Goal: Information Seeking & Learning: Learn about a topic

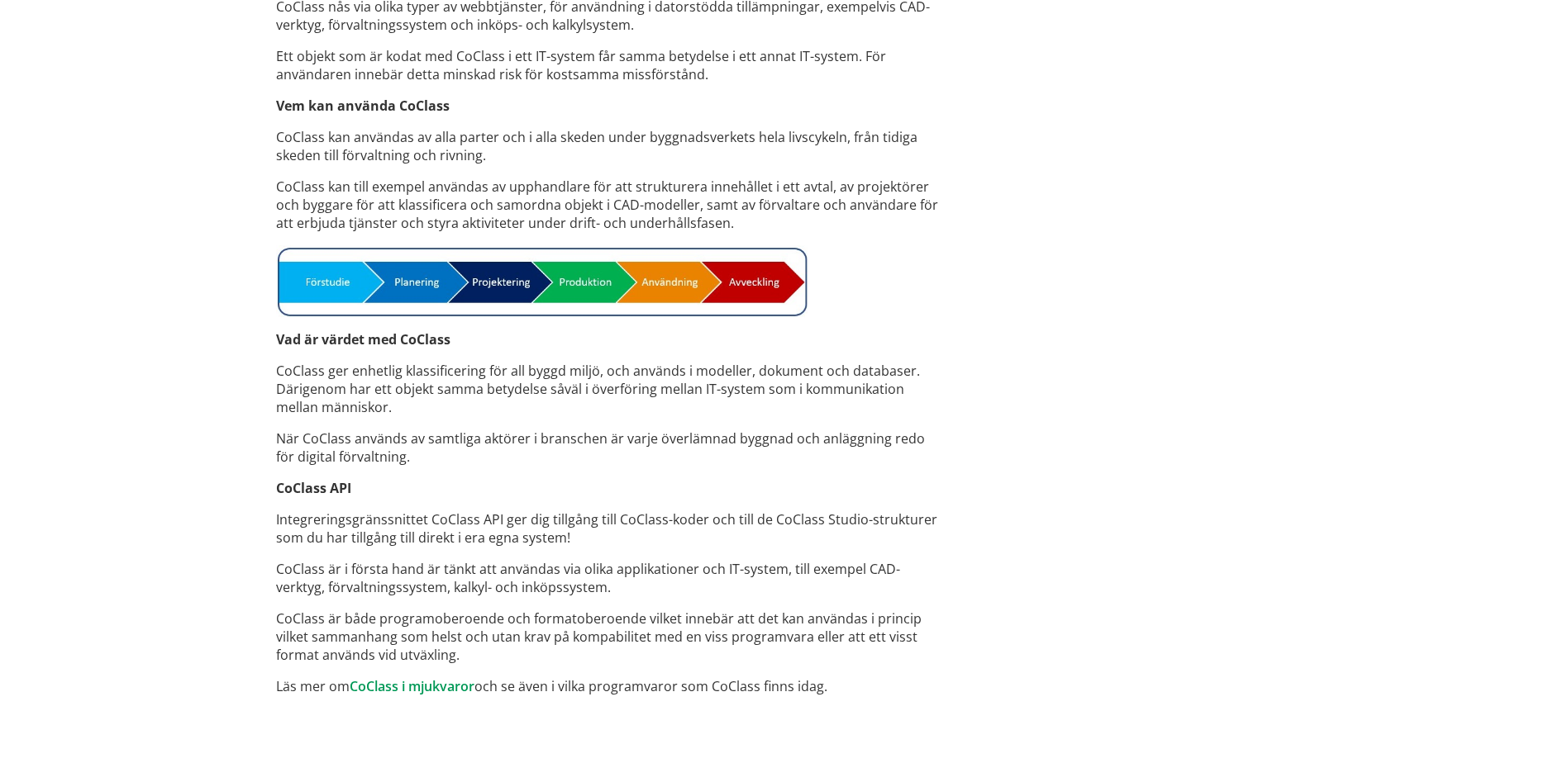
scroll to position [1149, 0]
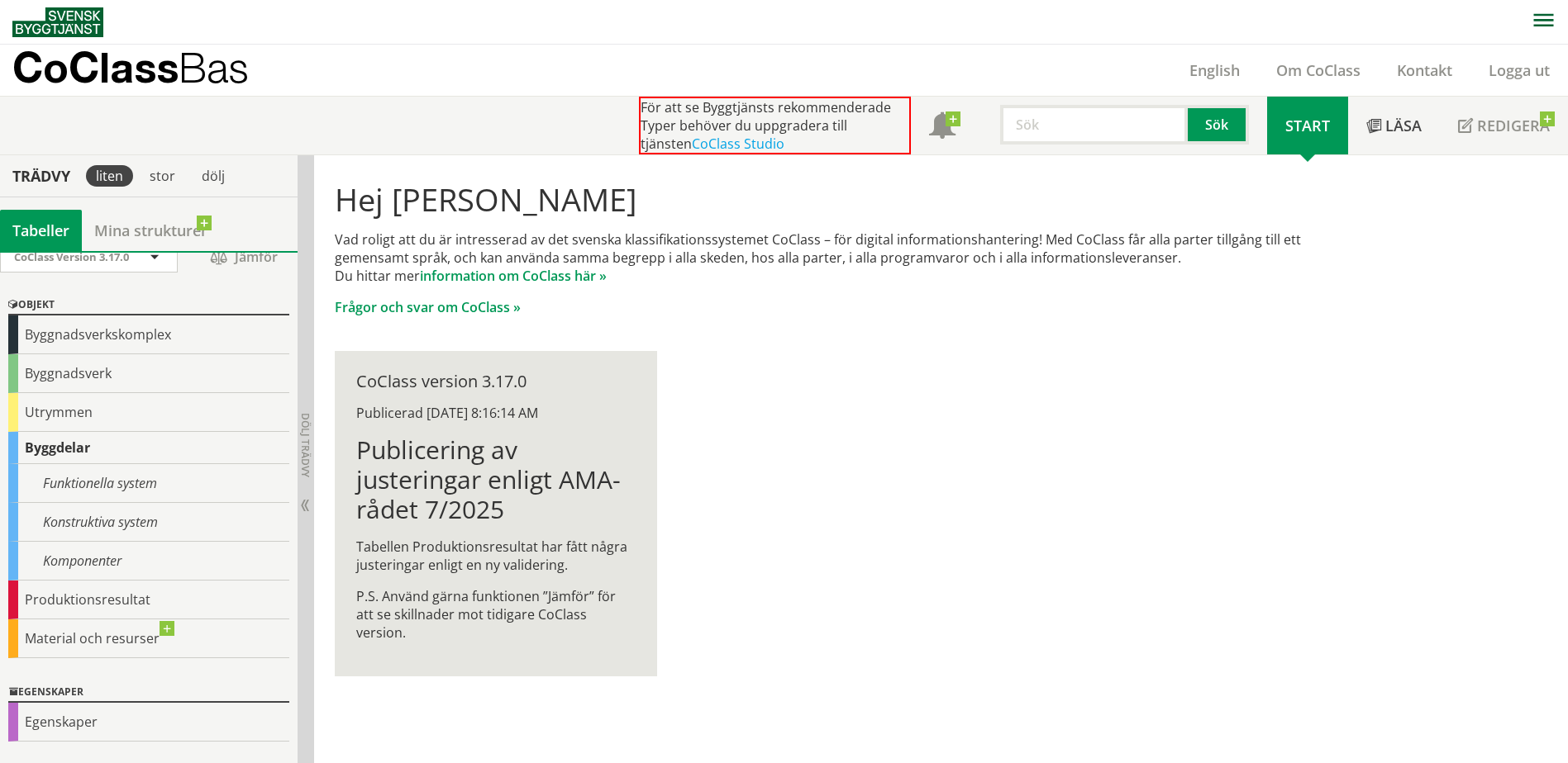
scroll to position [5, 0]
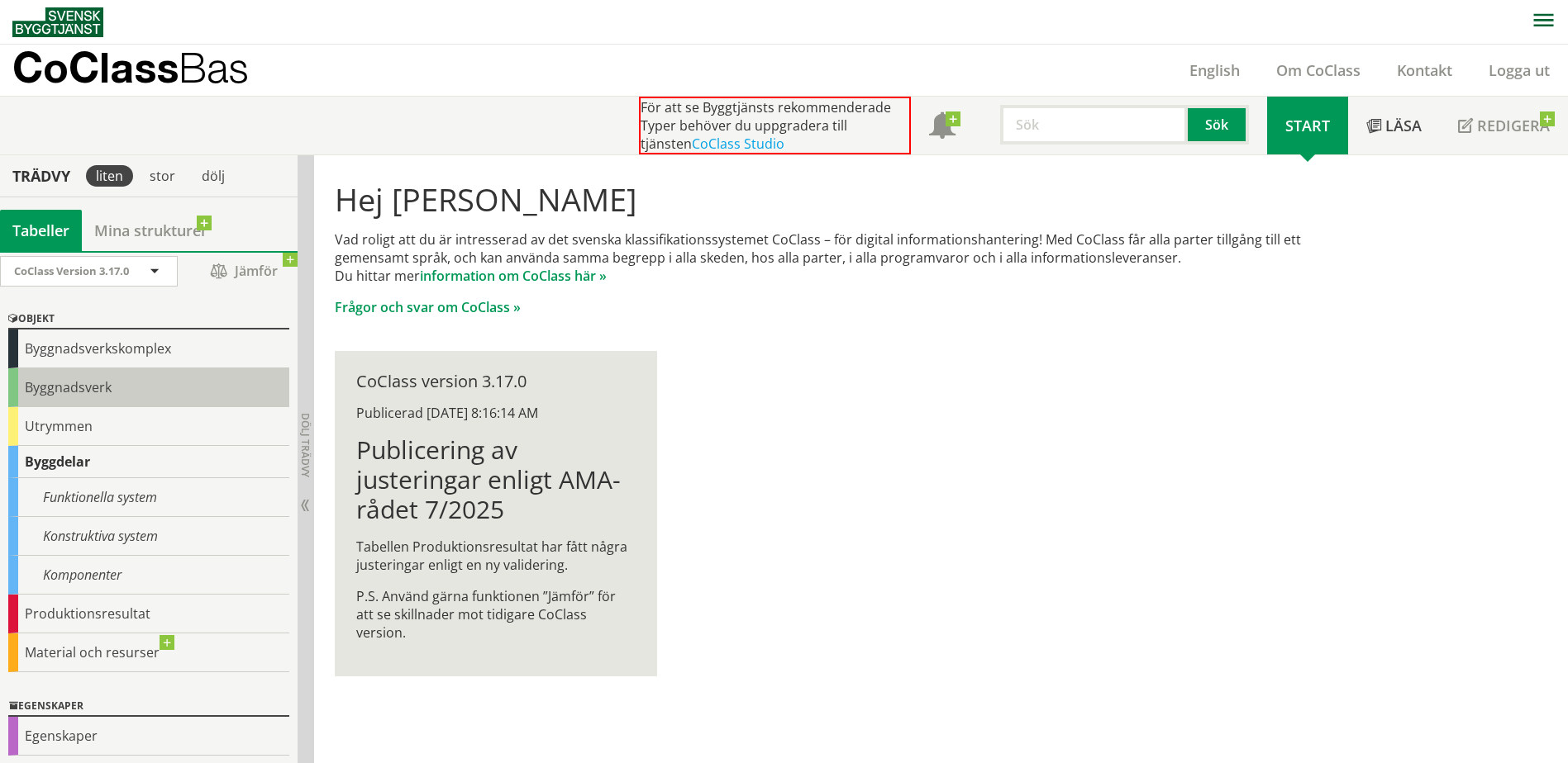
click at [86, 383] on div "Byggnadsverk" at bounding box center [148, 387] width 281 height 39
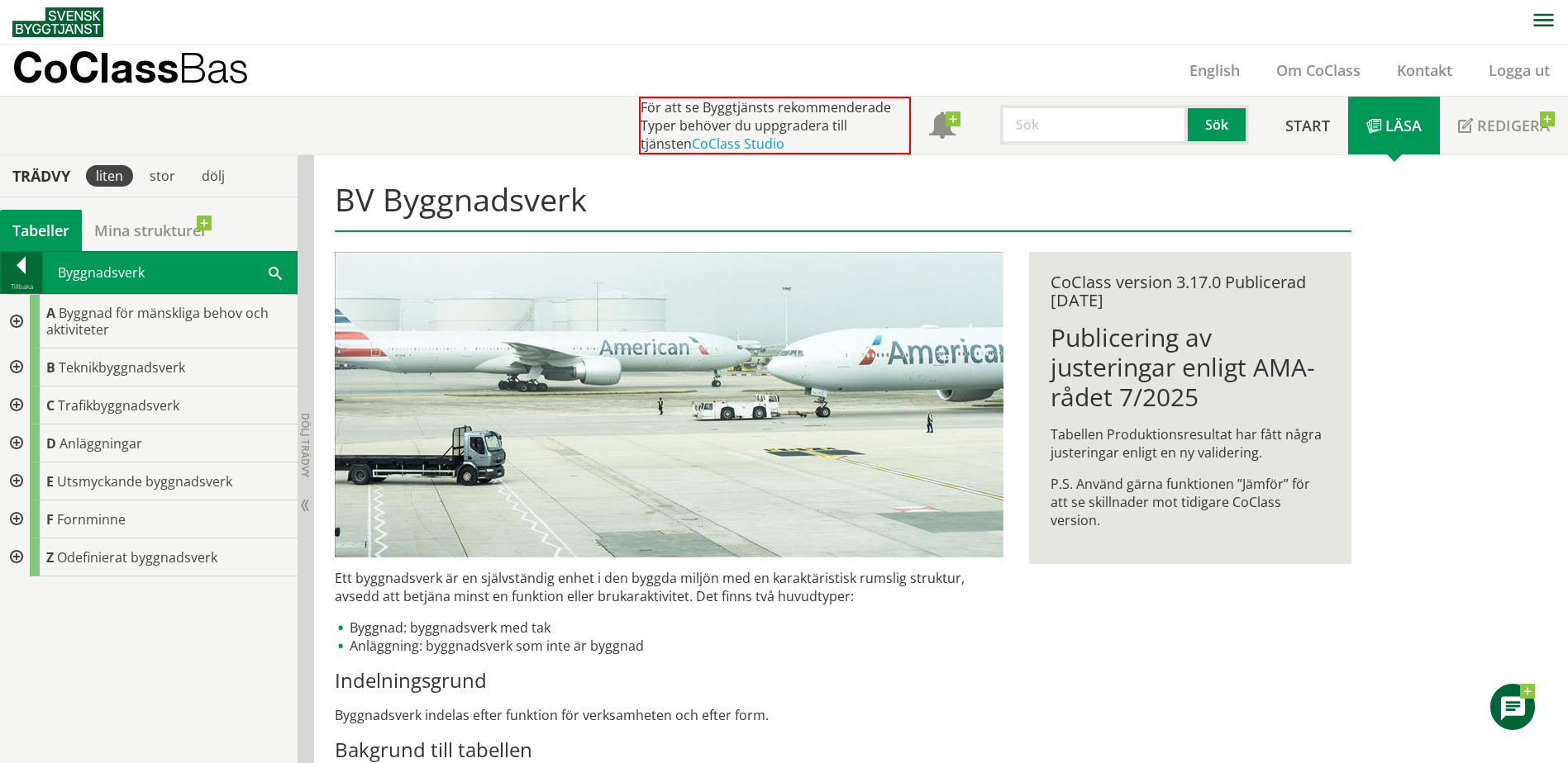
click at [16, 268] on div at bounding box center [22, 268] width 42 height 23
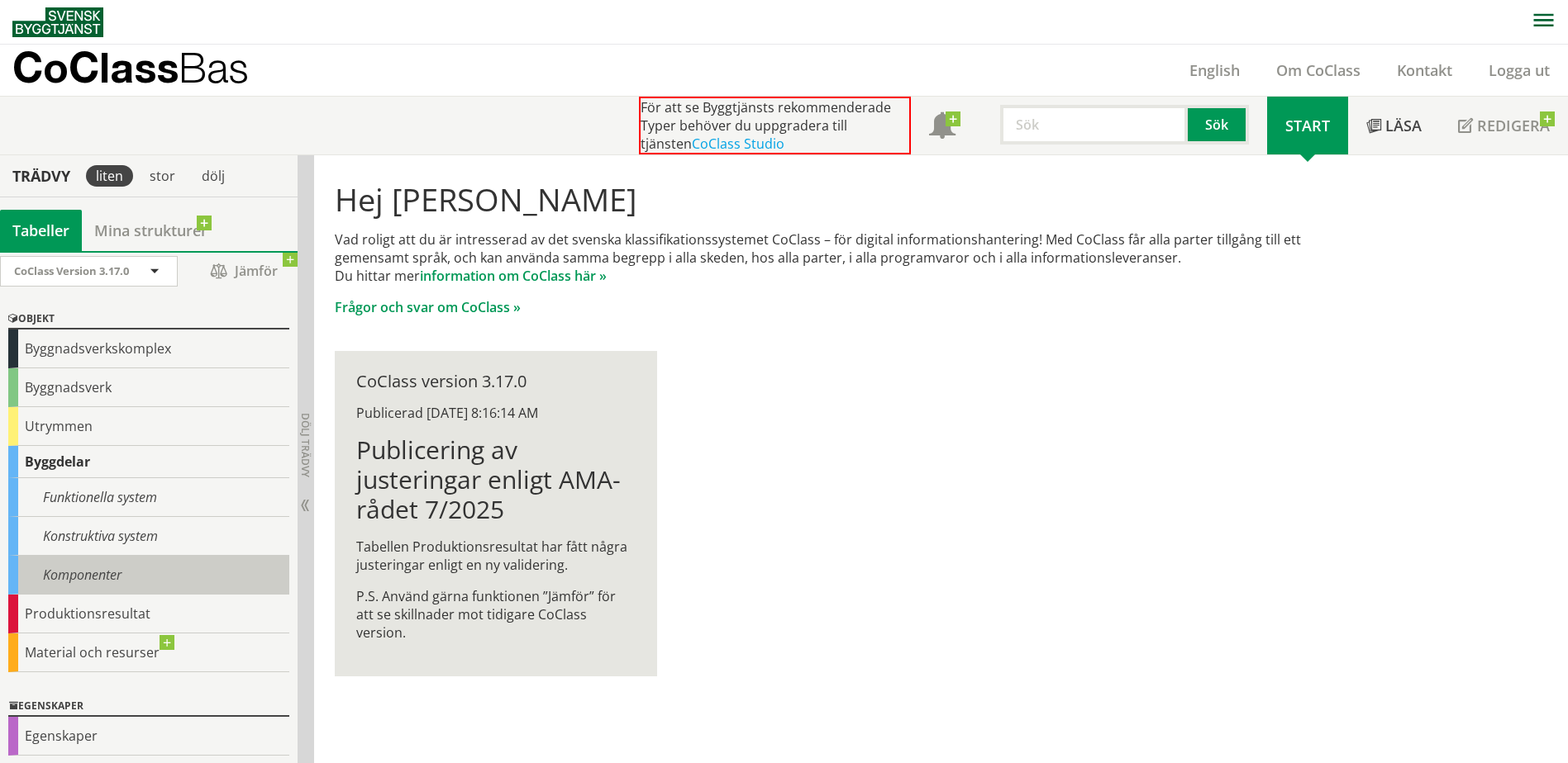
click at [90, 573] on div "Komponenter" at bounding box center [148, 575] width 281 height 39
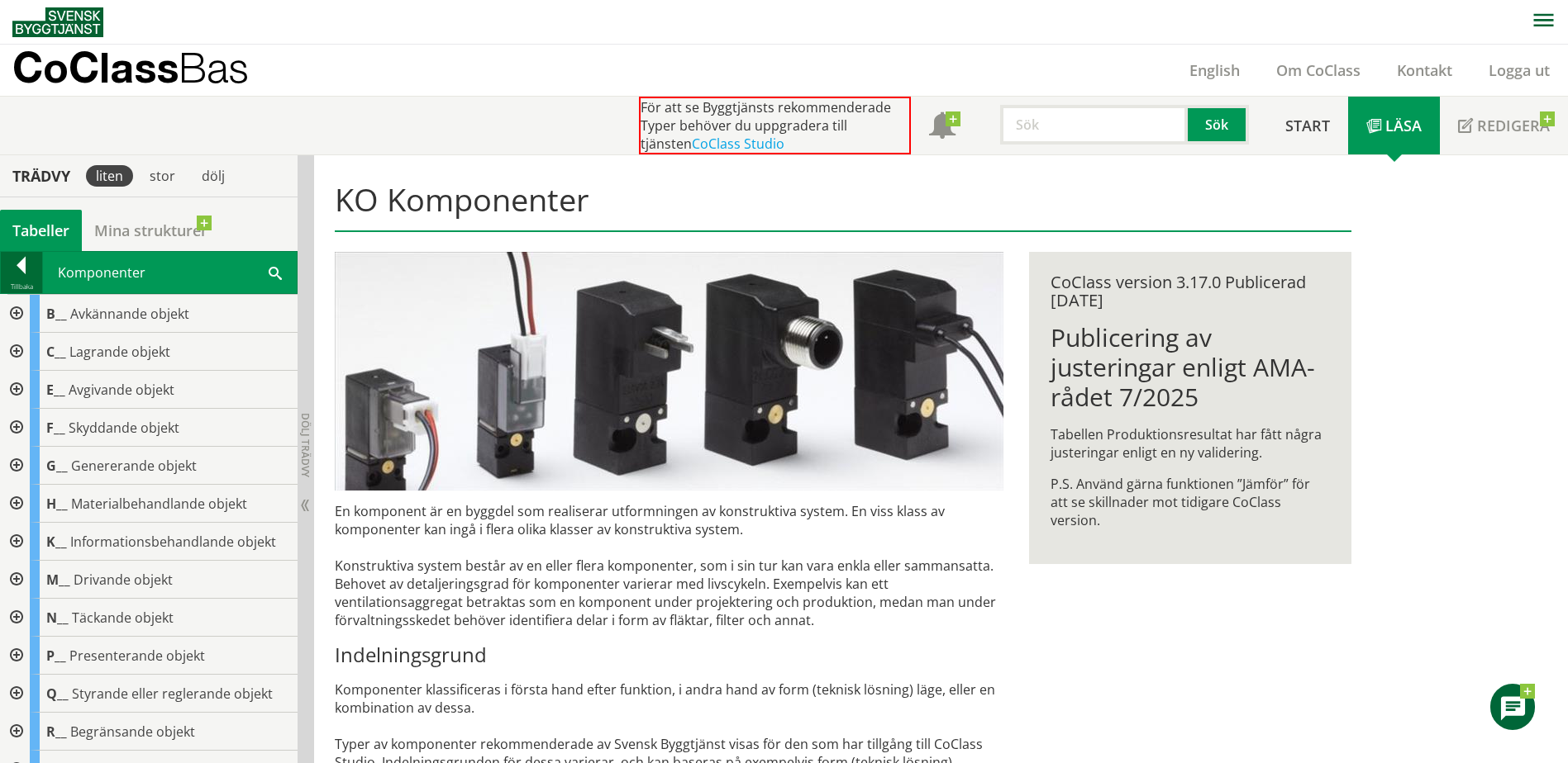
click at [22, 271] on div at bounding box center [22, 268] width 42 height 23
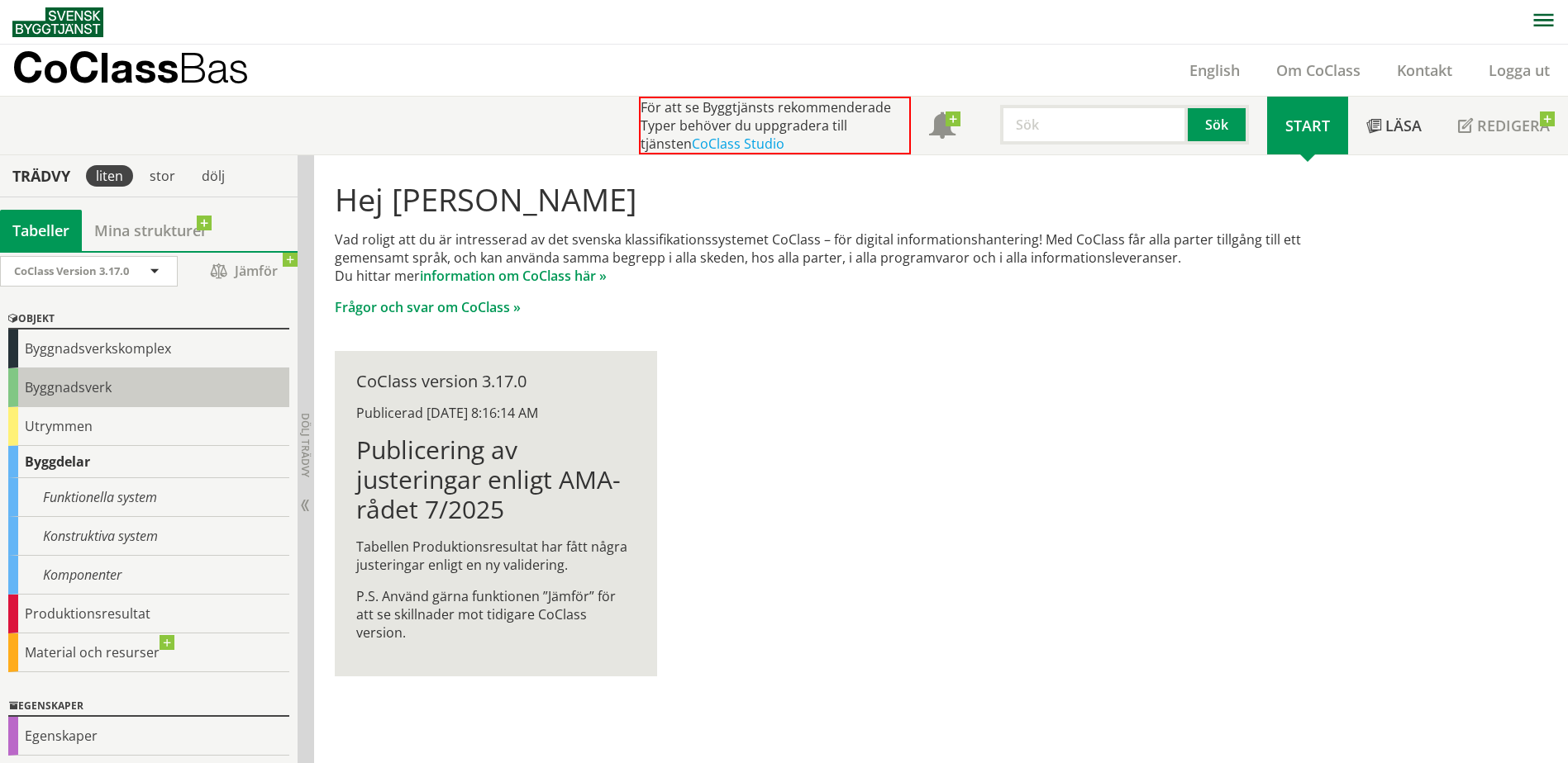
click at [59, 393] on div "Byggnadsverk" at bounding box center [148, 387] width 281 height 39
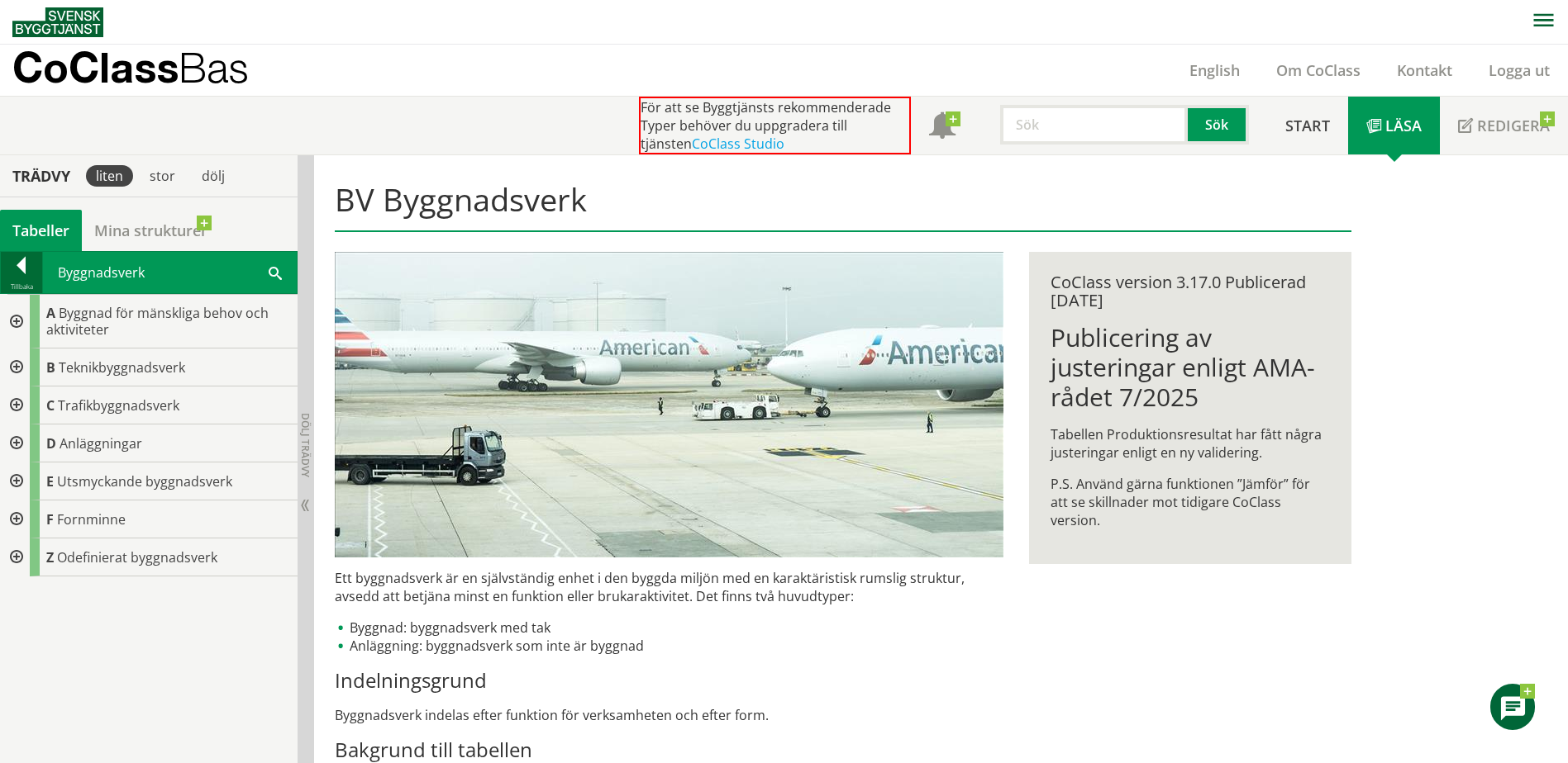
click at [23, 264] on div at bounding box center [22, 268] width 42 height 23
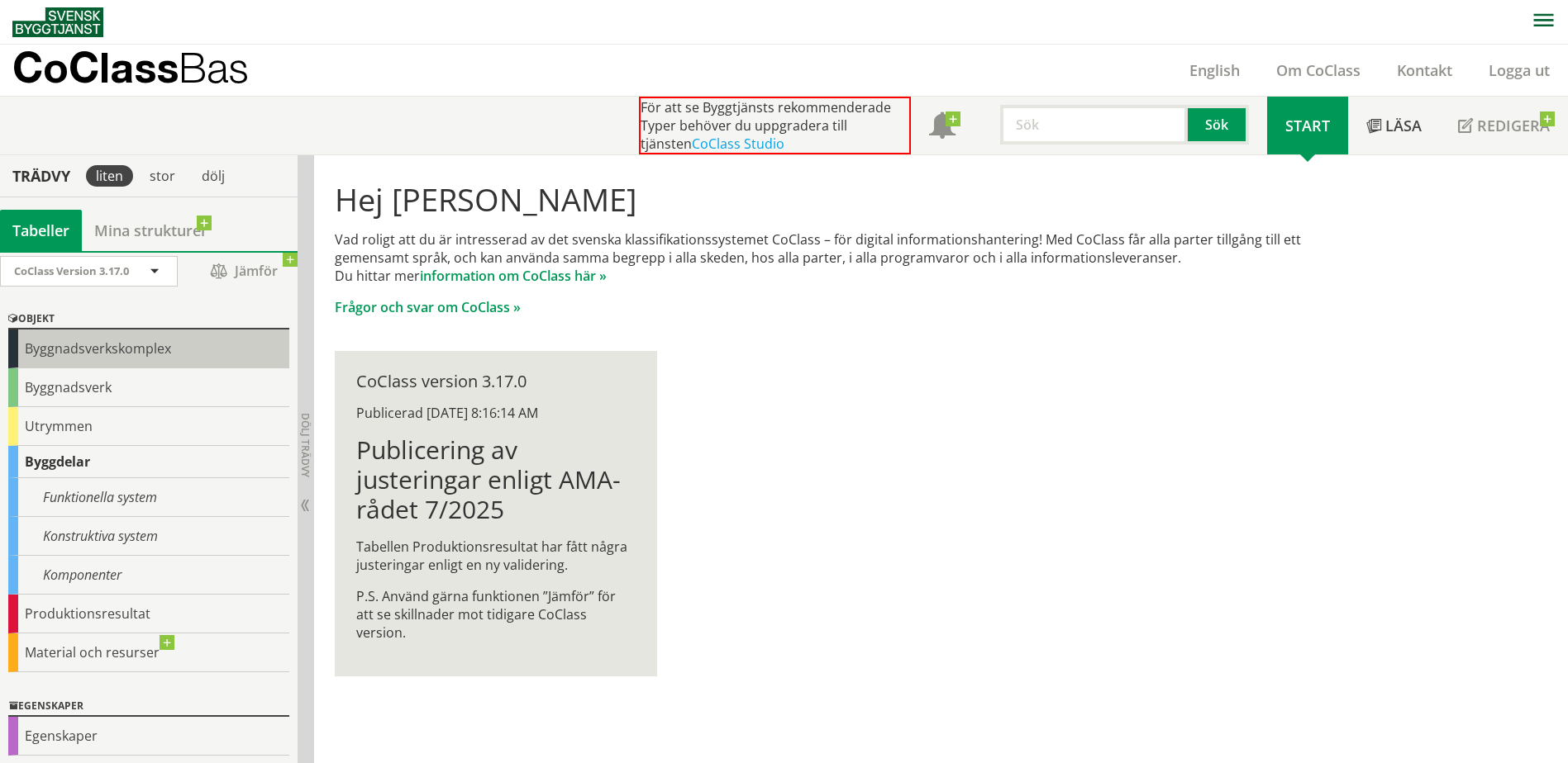
click at [37, 349] on div "Byggnadsverkskomplex" at bounding box center [148, 348] width 281 height 39
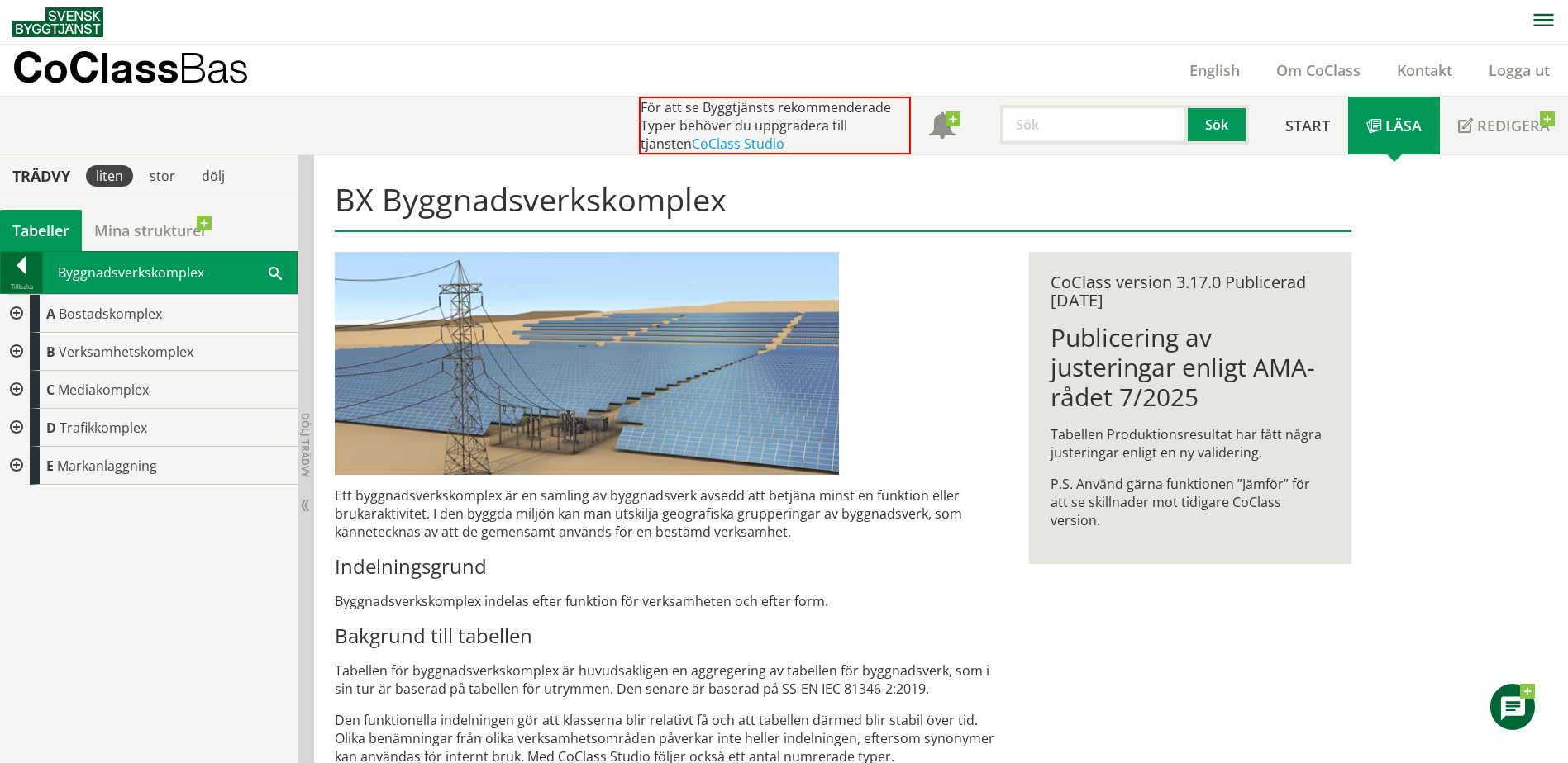
click at [22, 278] on div at bounding box center [22, 268] width 42 height 23
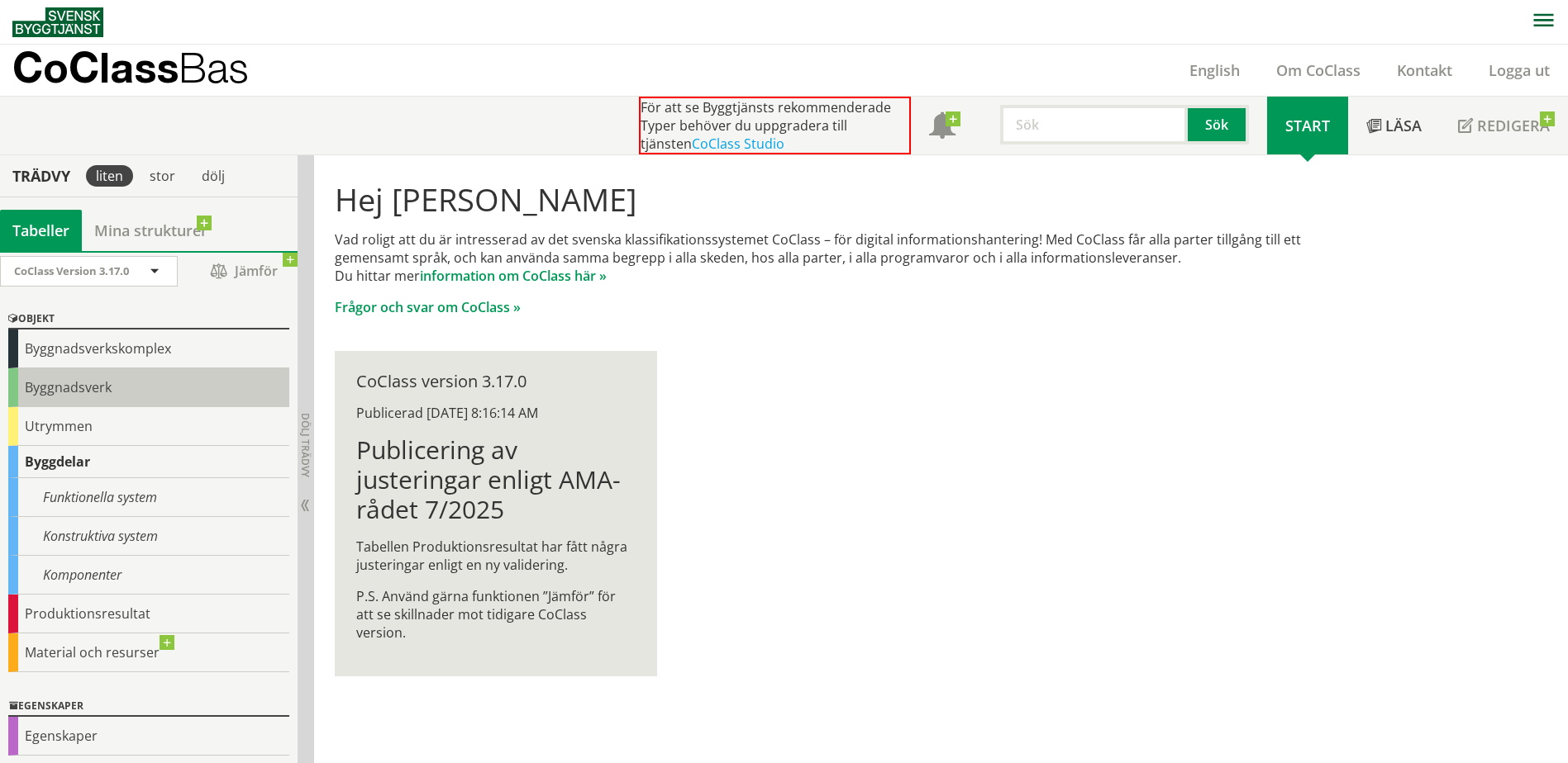
click at [47, 383] on div "Byggnadsverk" at bounding box center [148, 387] width 281 height 39
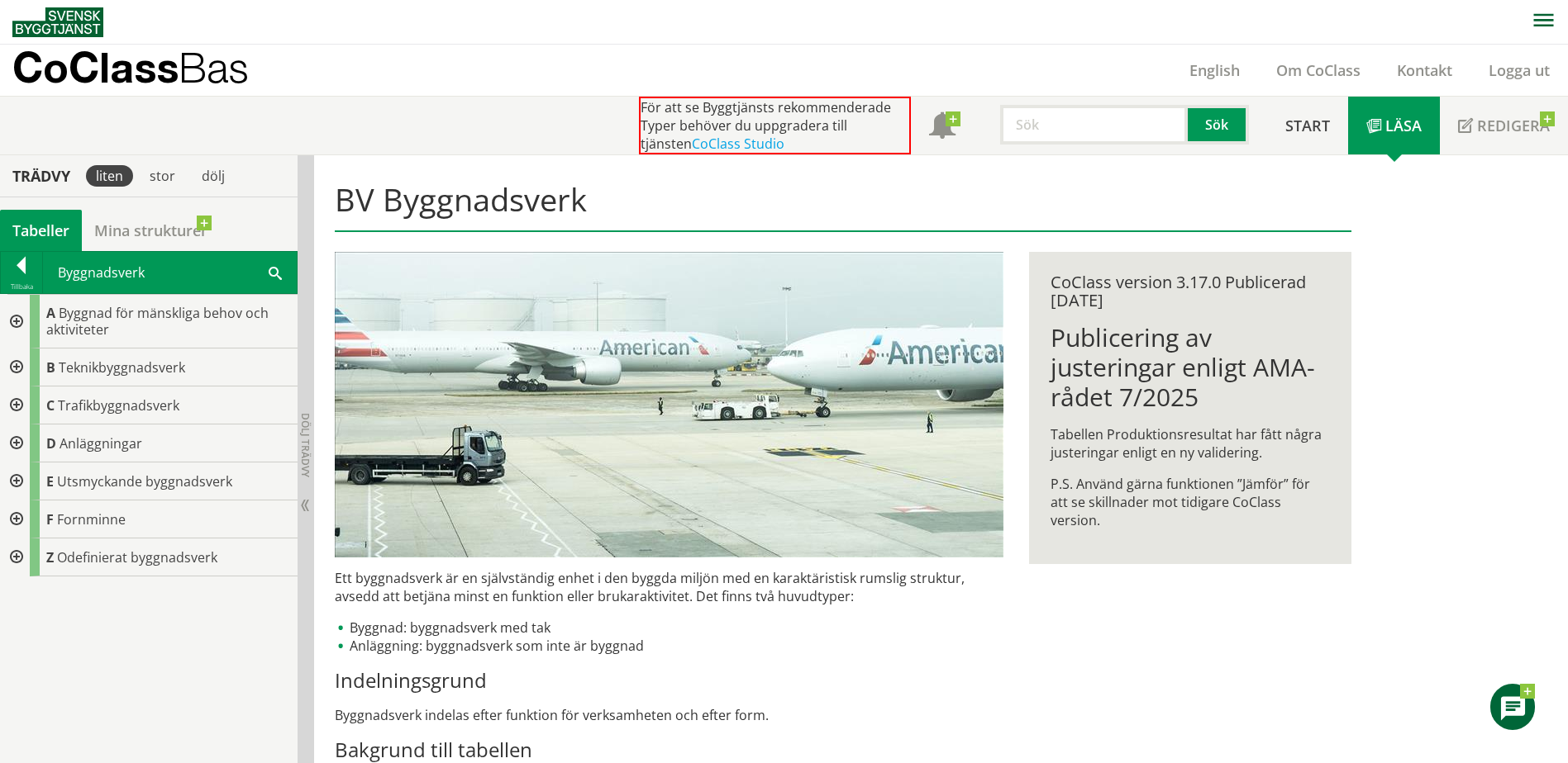
click at [20, 321] on div at bounding box center [15, 322] width 30 height 54
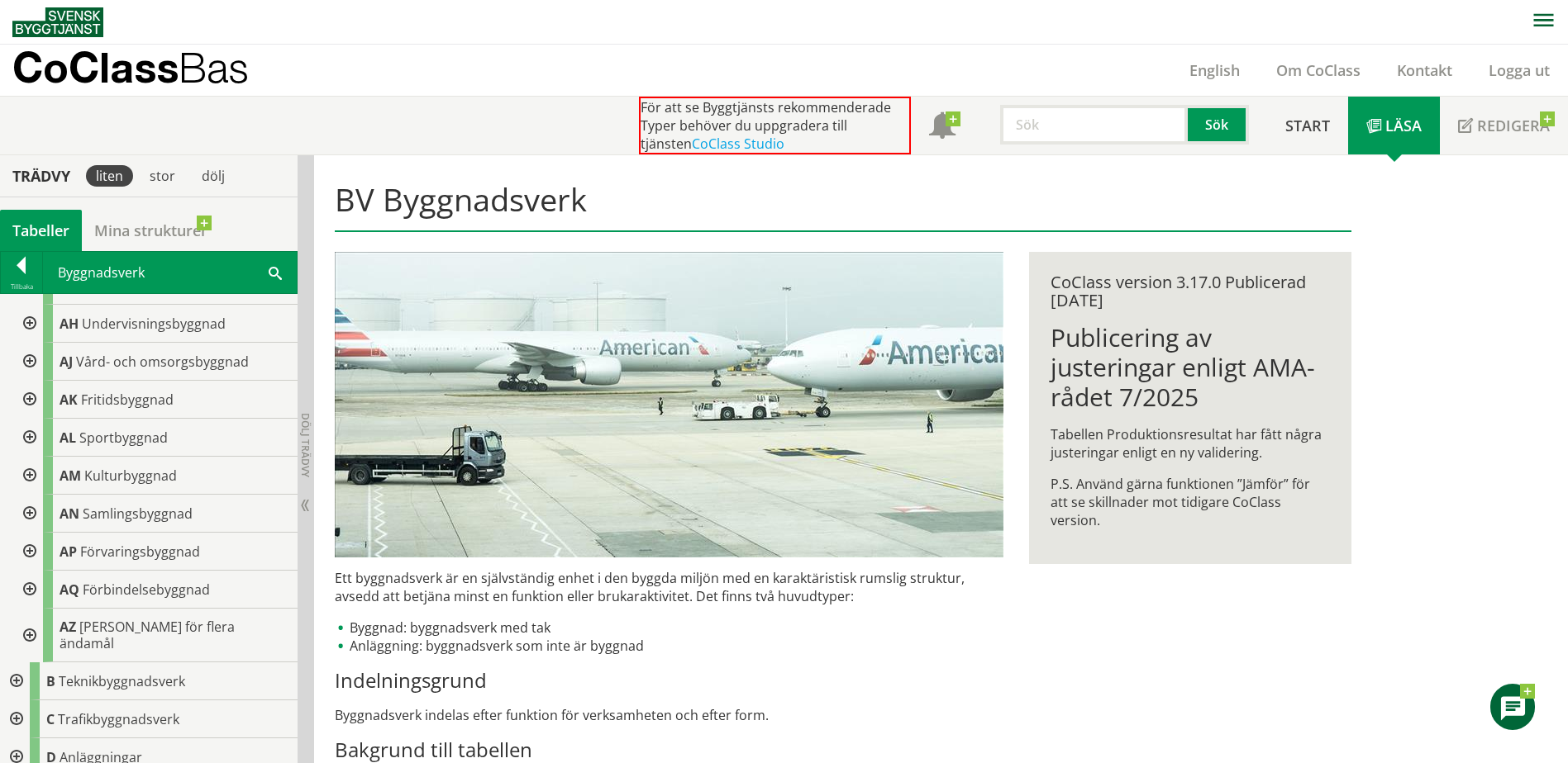
scroll to position [316, 0]
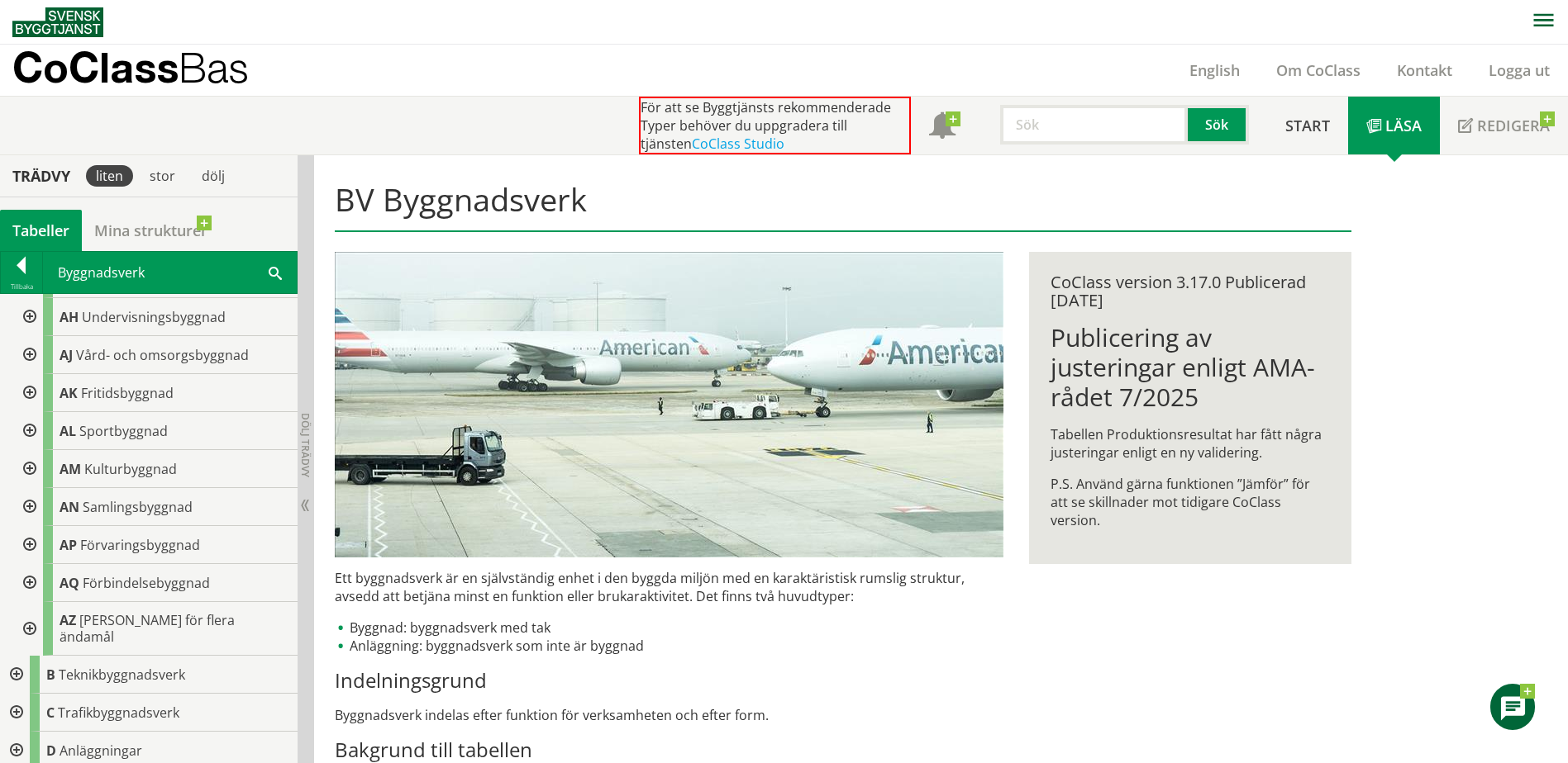
click at [32, 317] on div at bounding box center [28, 317] width 30 height 38
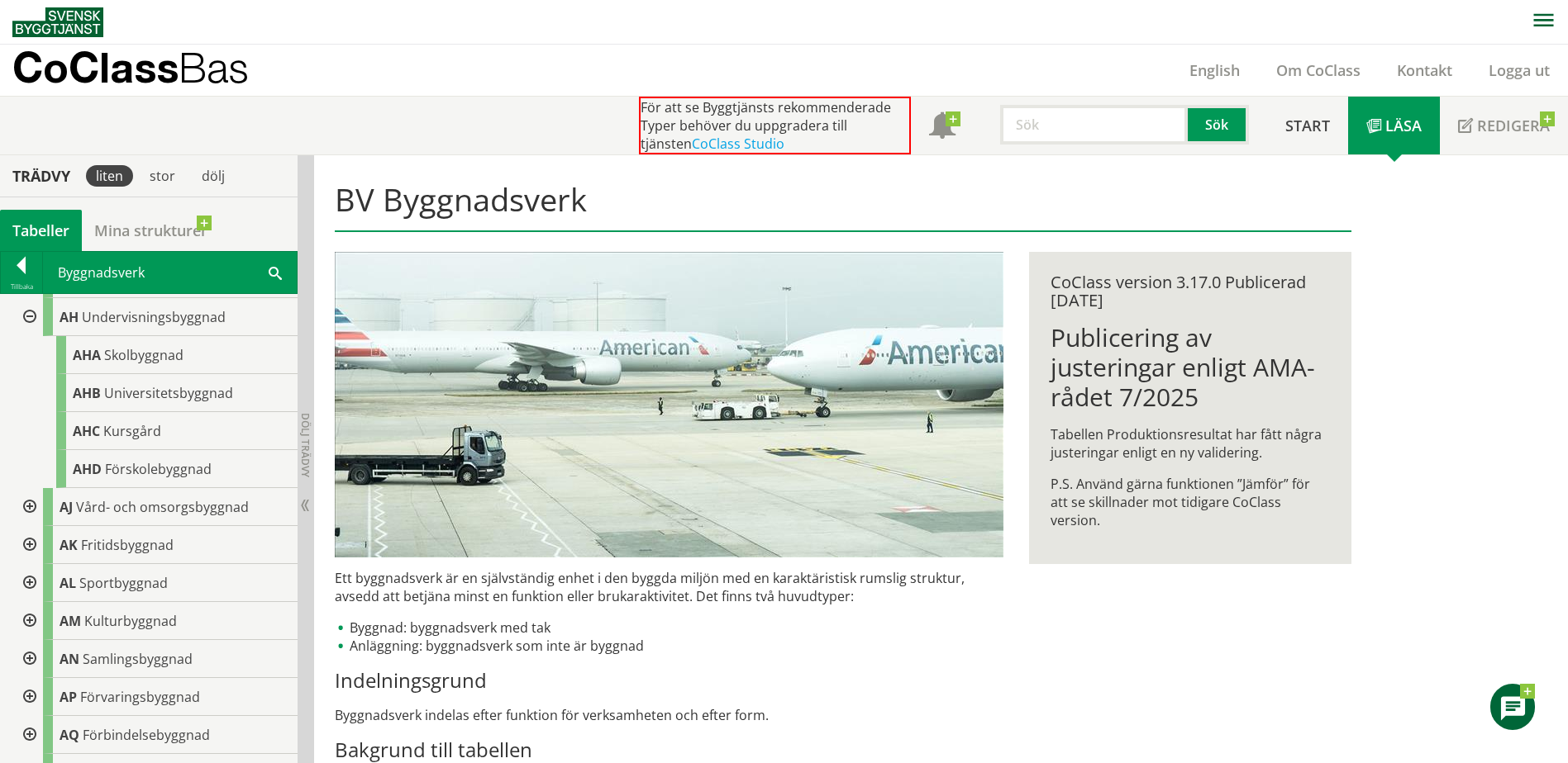
click at [29, 314] on div at bounding box center [28, 317] width 30 height 38
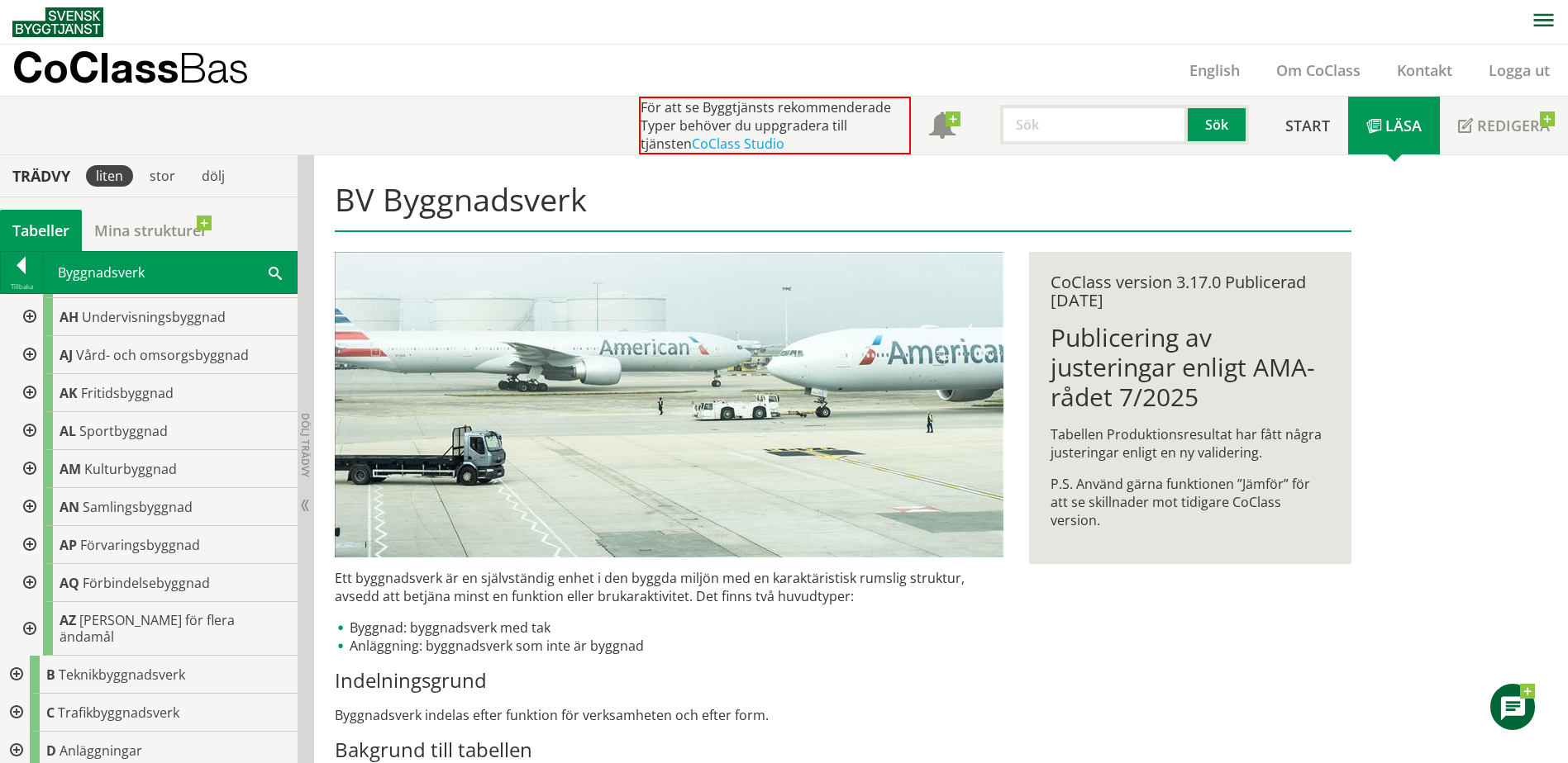
click at [28, 313] on div at bounding box center [28, 317] width 30 height 38
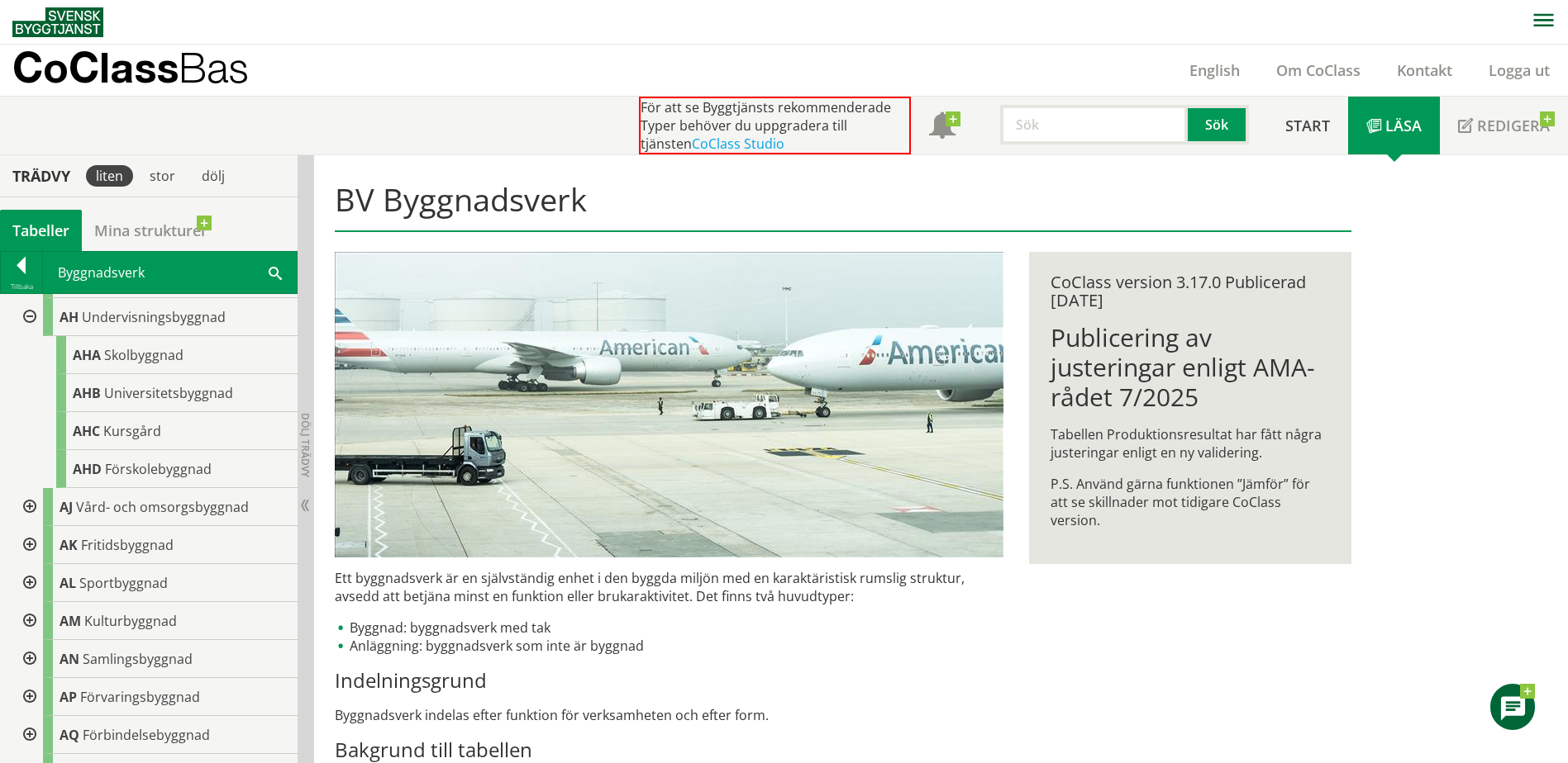
click at [28, 313] on div at bounding box center [28, 317] width 30 height 38
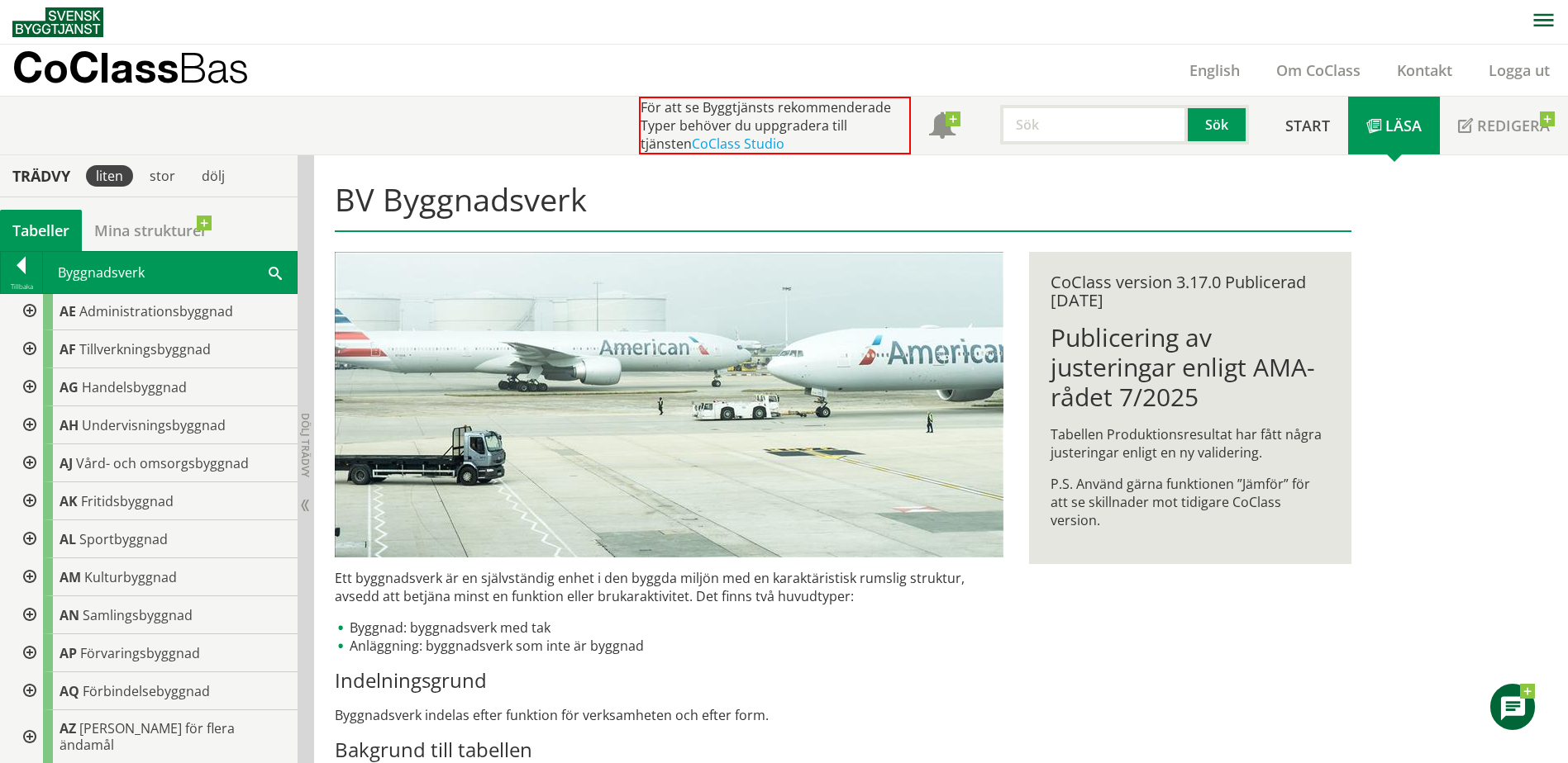
scroll to position [0, 0]
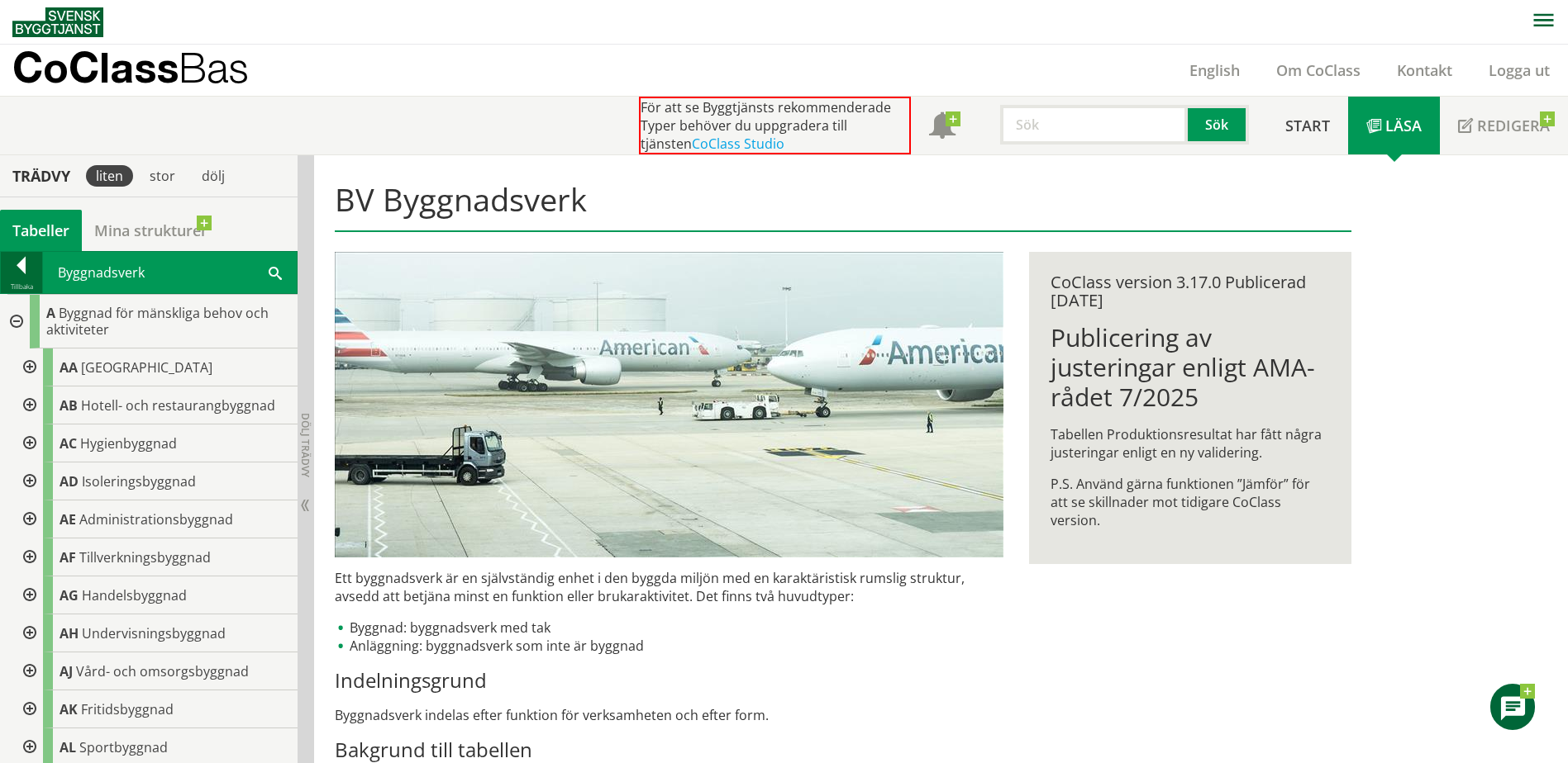
click at [25, 274] on div at bounding box center [22, 268] width 42 height 23
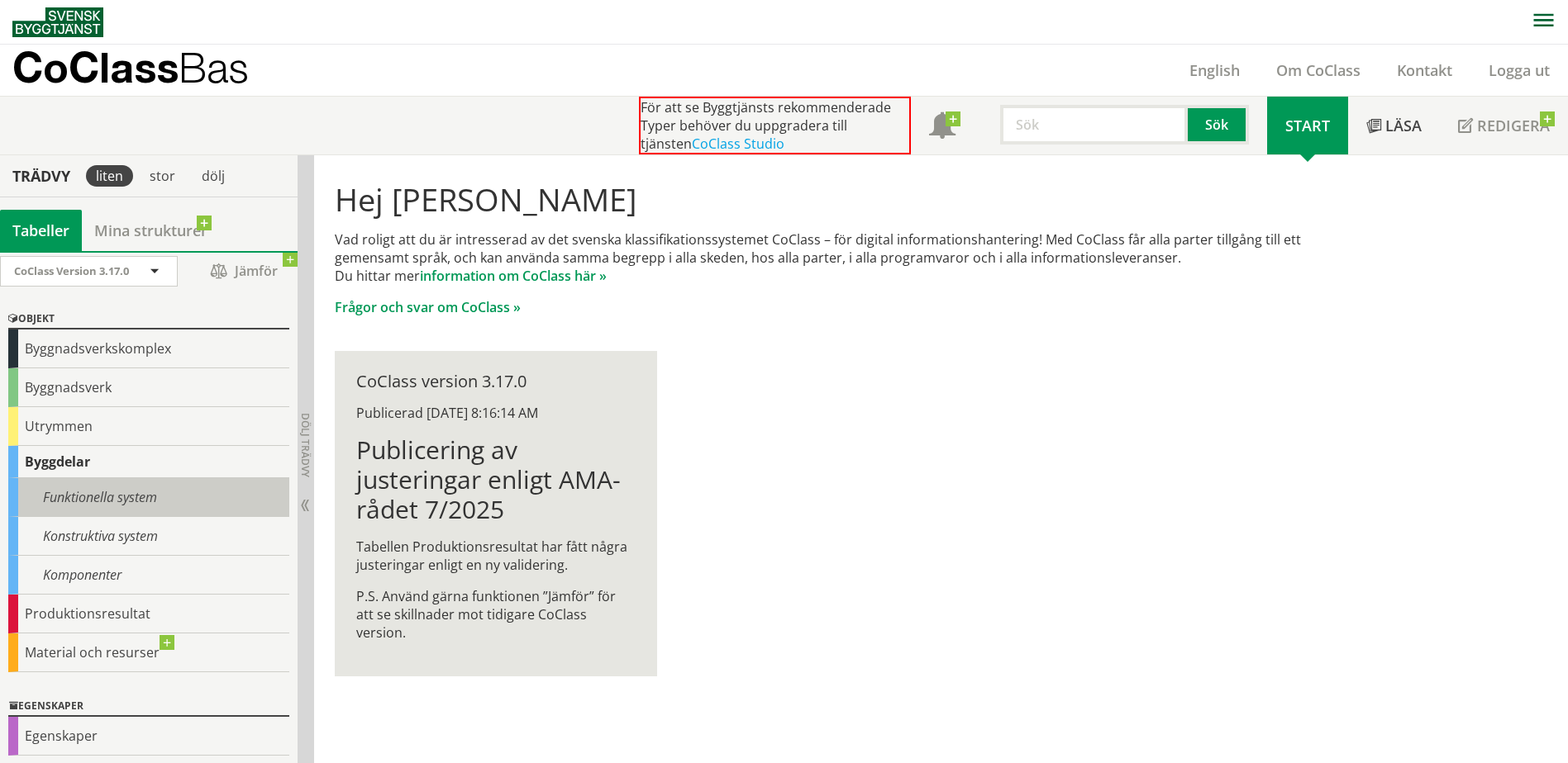
click at [88, 499] on div "Funktionella system" at bounding box center [148, 497] width 281 height 39
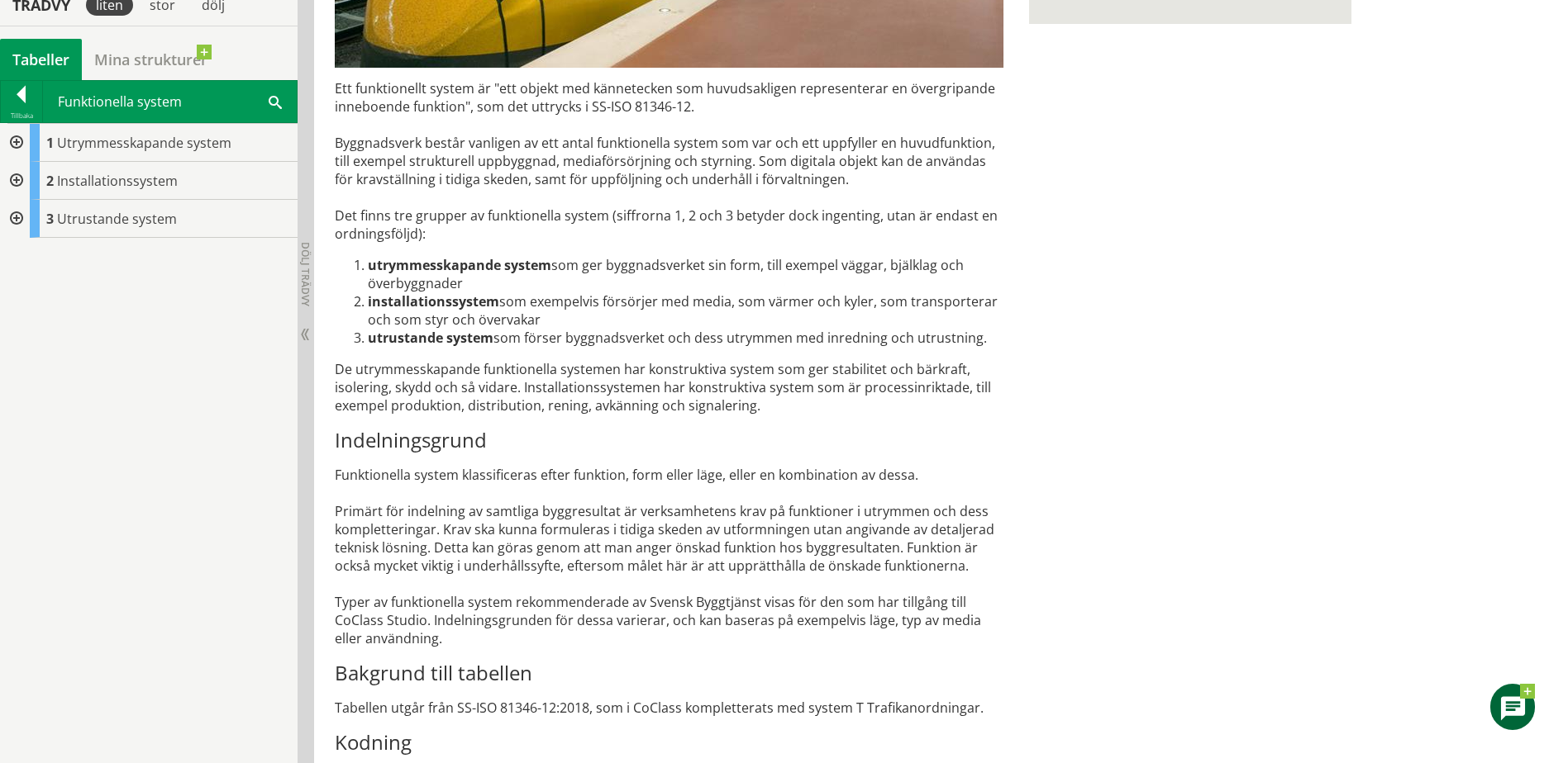
scroll to position [545, 0]
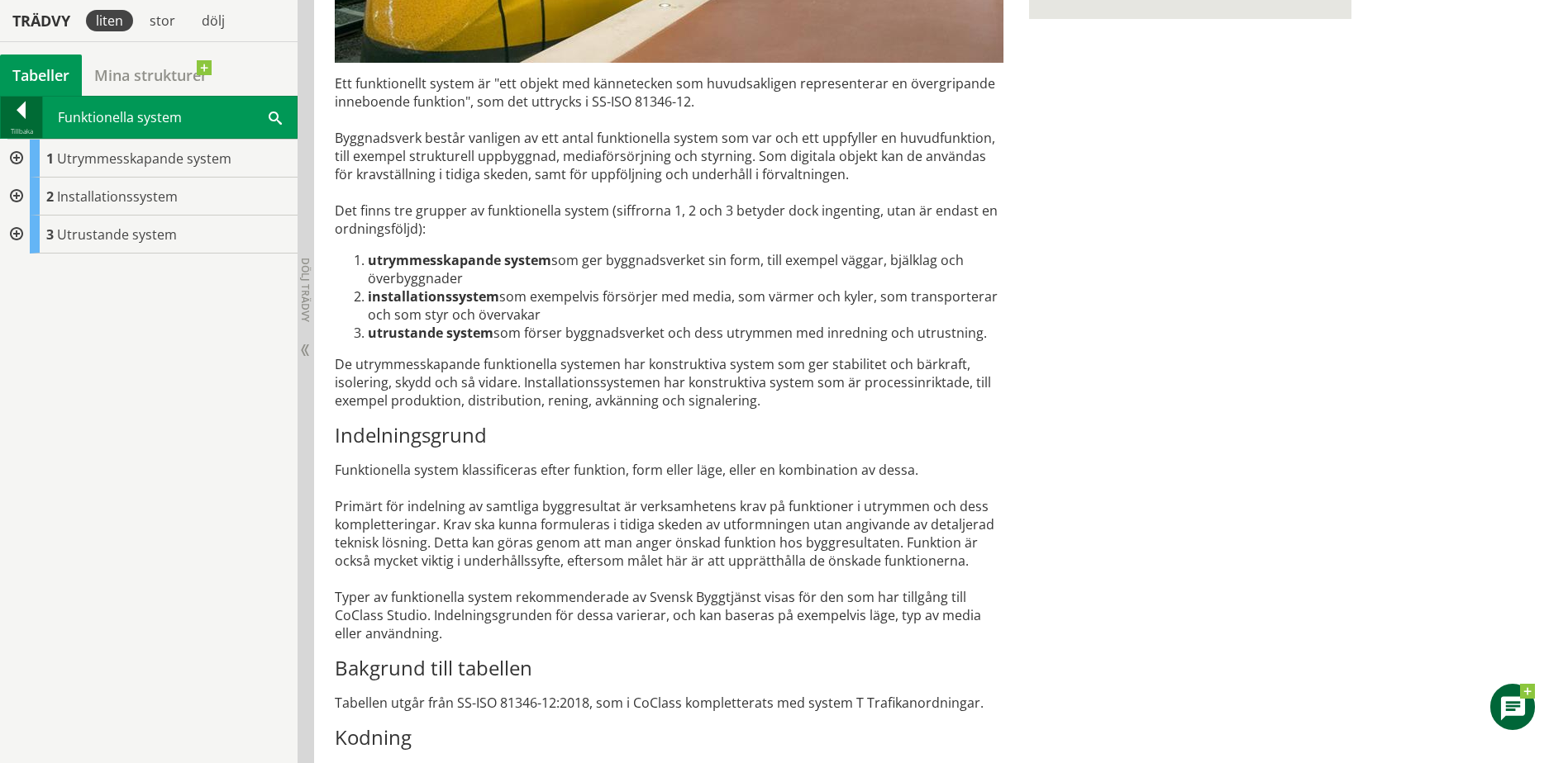
click at [26, 113] on div at bounding box center [22, 112] width 42 height 23
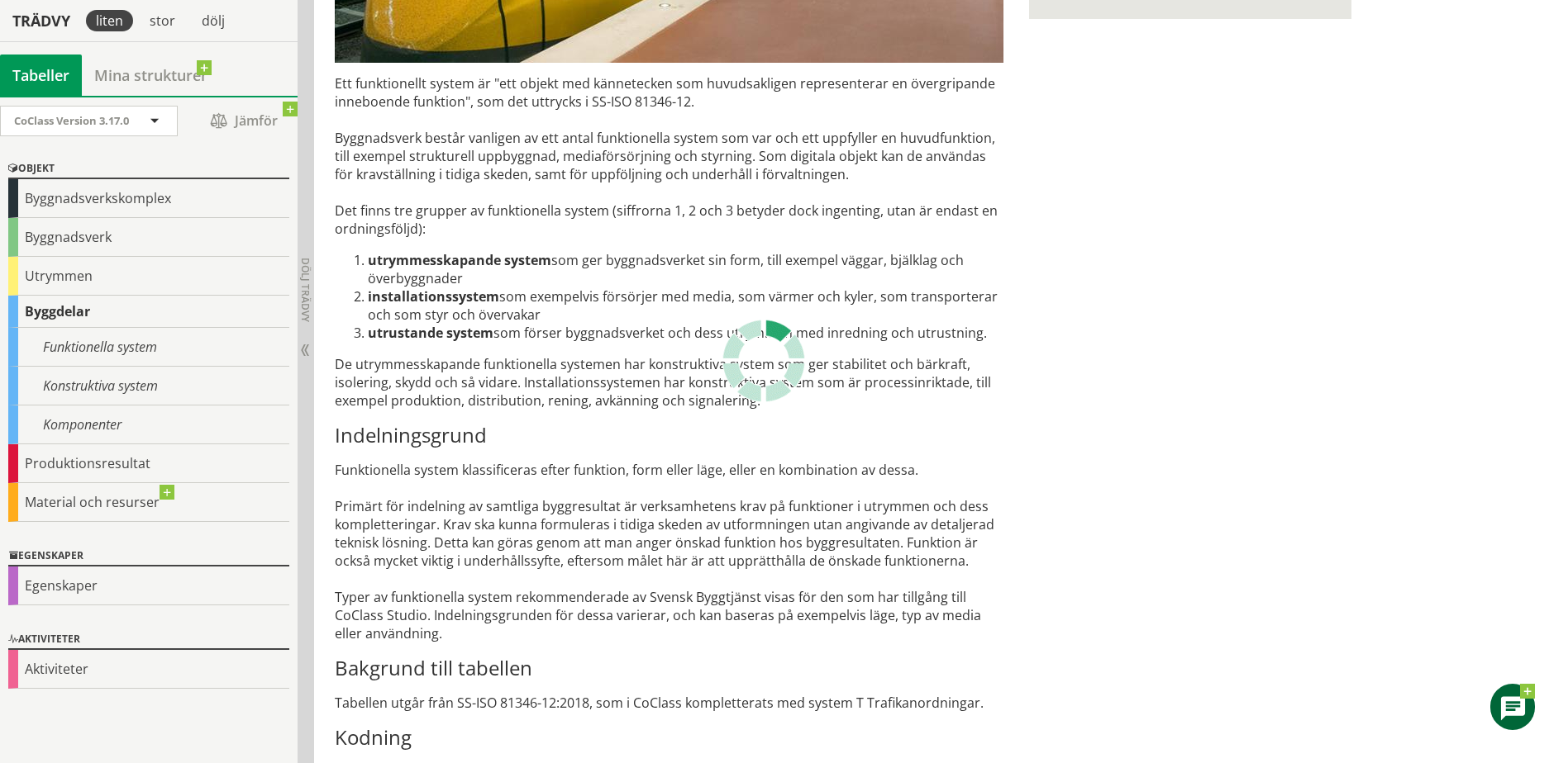
scroll to position [0, 0]
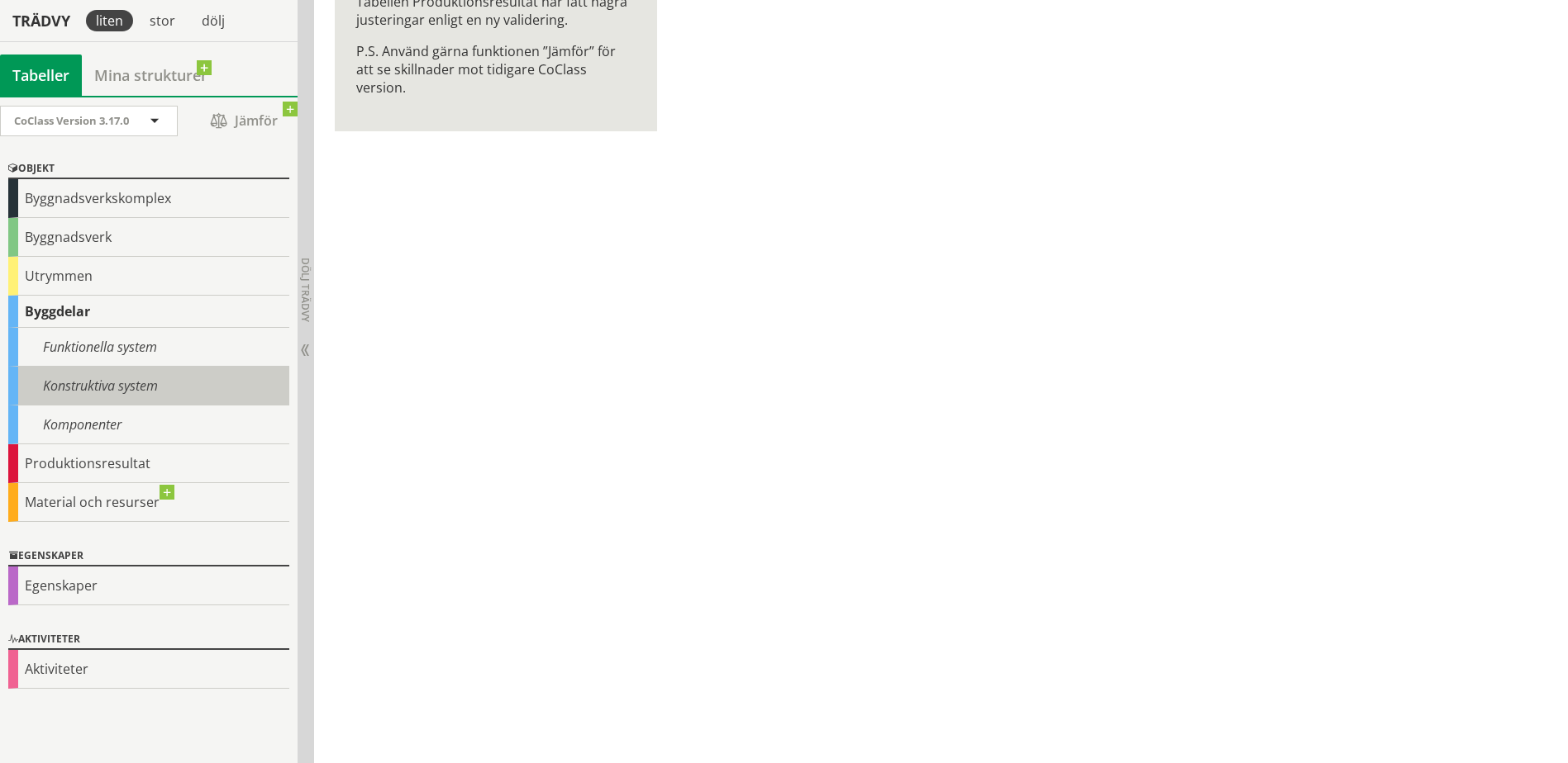
click at [87, 393] on div "Konstruktiva system" at bounding box center [148, 386] width 281 height 39
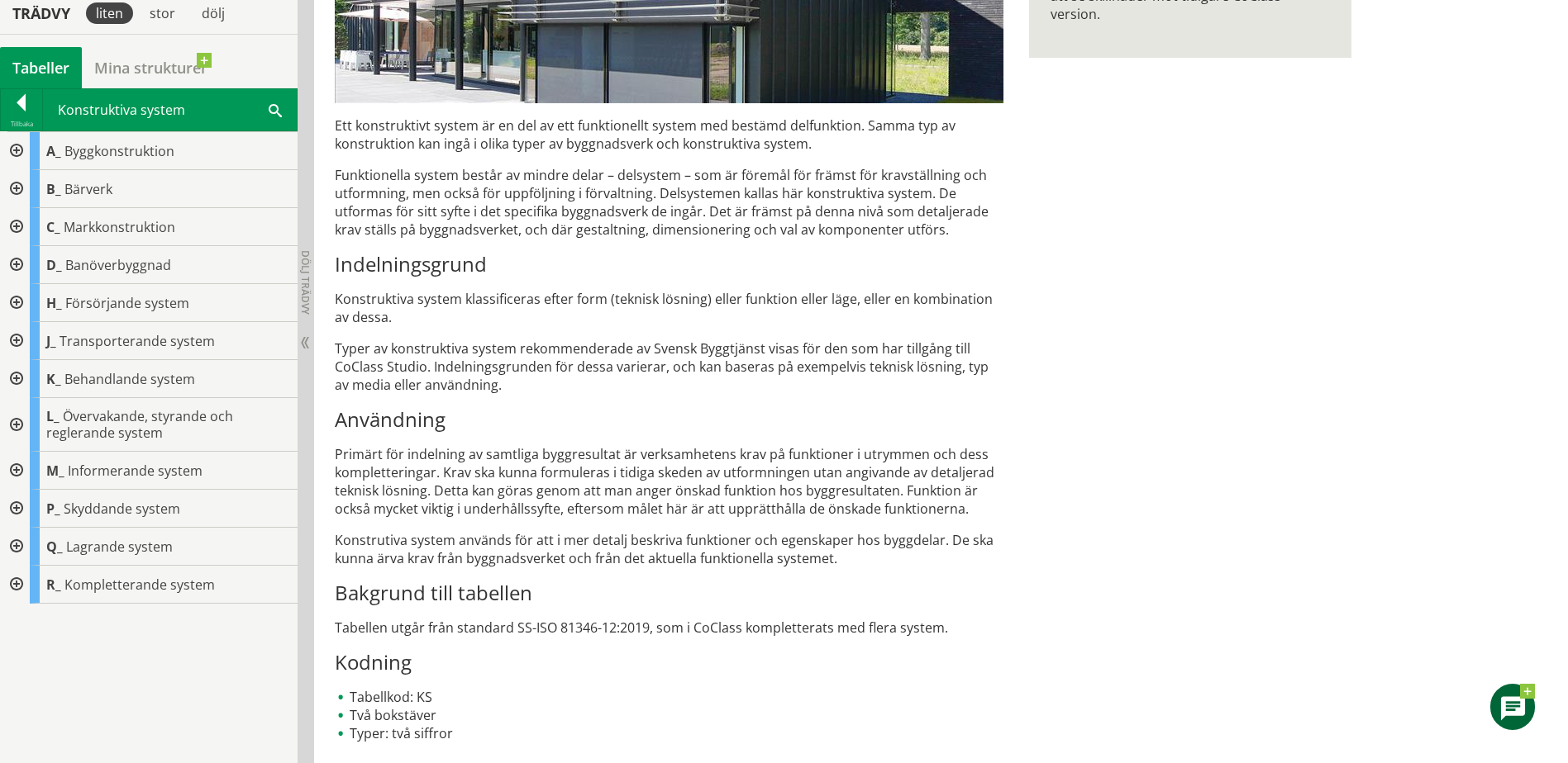
scroll to position [507, 0]
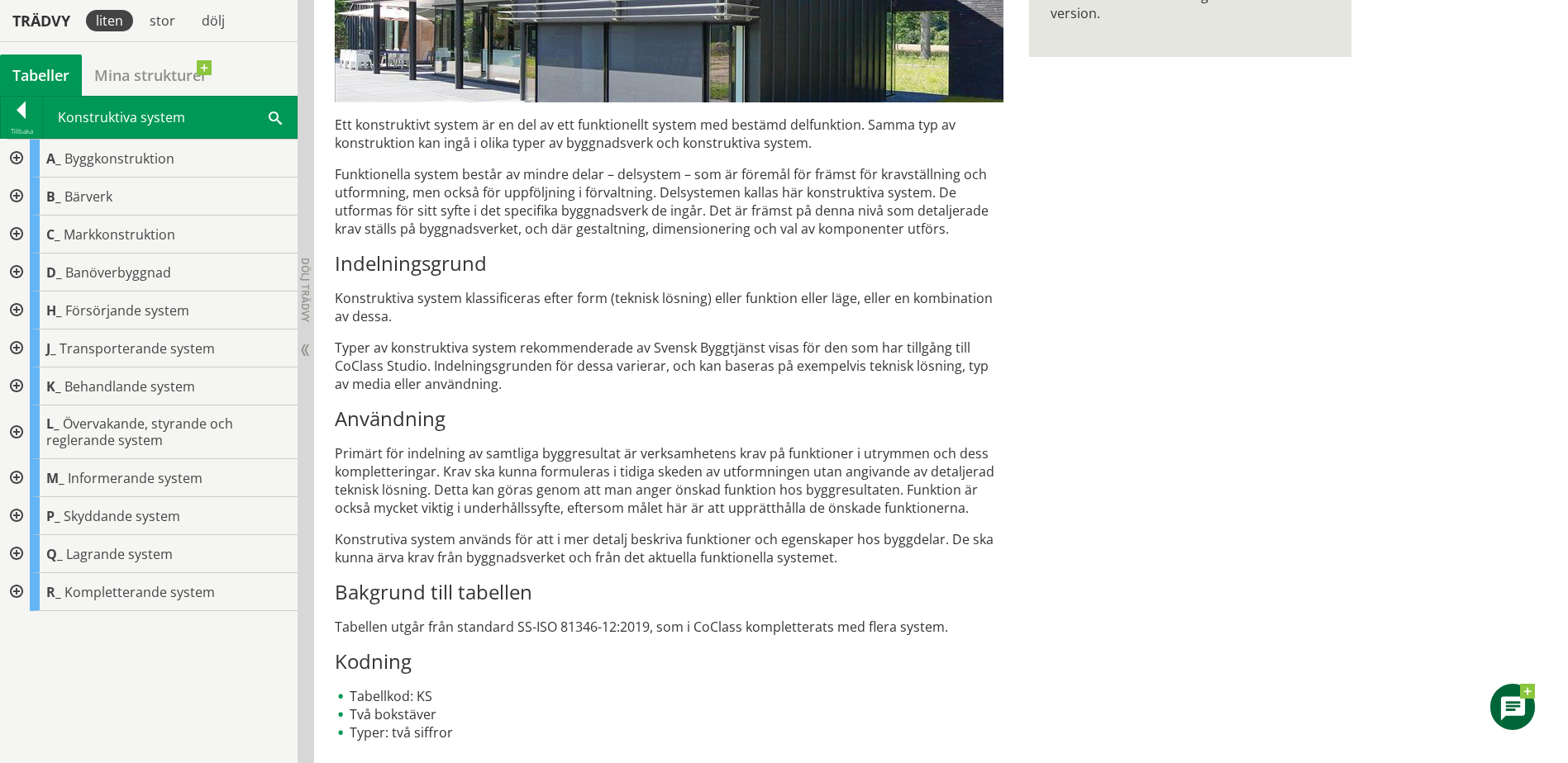
click at [20, 155] on div at bounding box center [15, 158] width 30 height 38
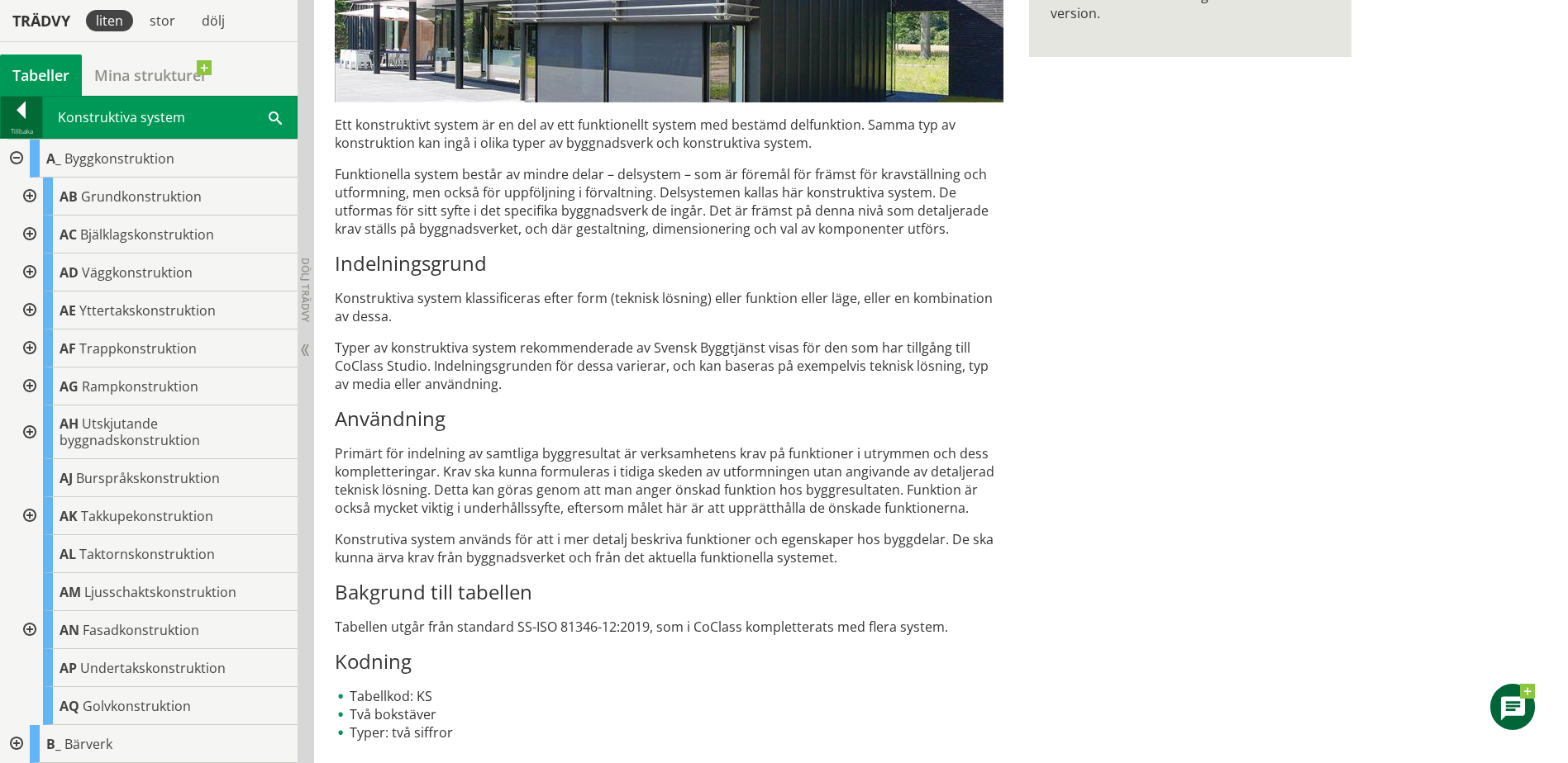
click at [17, 112] on div at bounding box center [22, 112] width 42 height 23
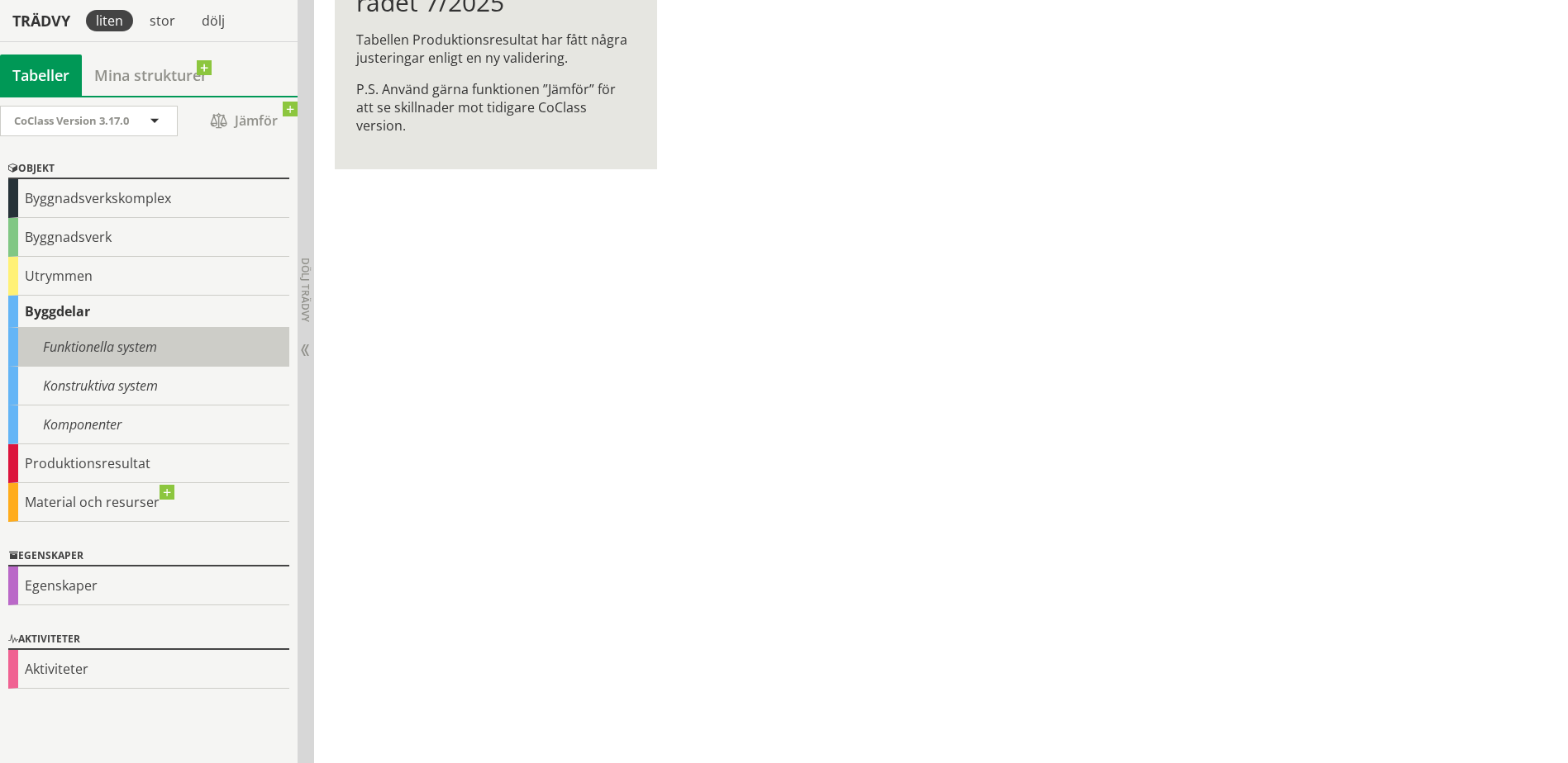
click at [136, 348] on div "Funktionella system" at bounding box center [148, 347] width 281 height 39
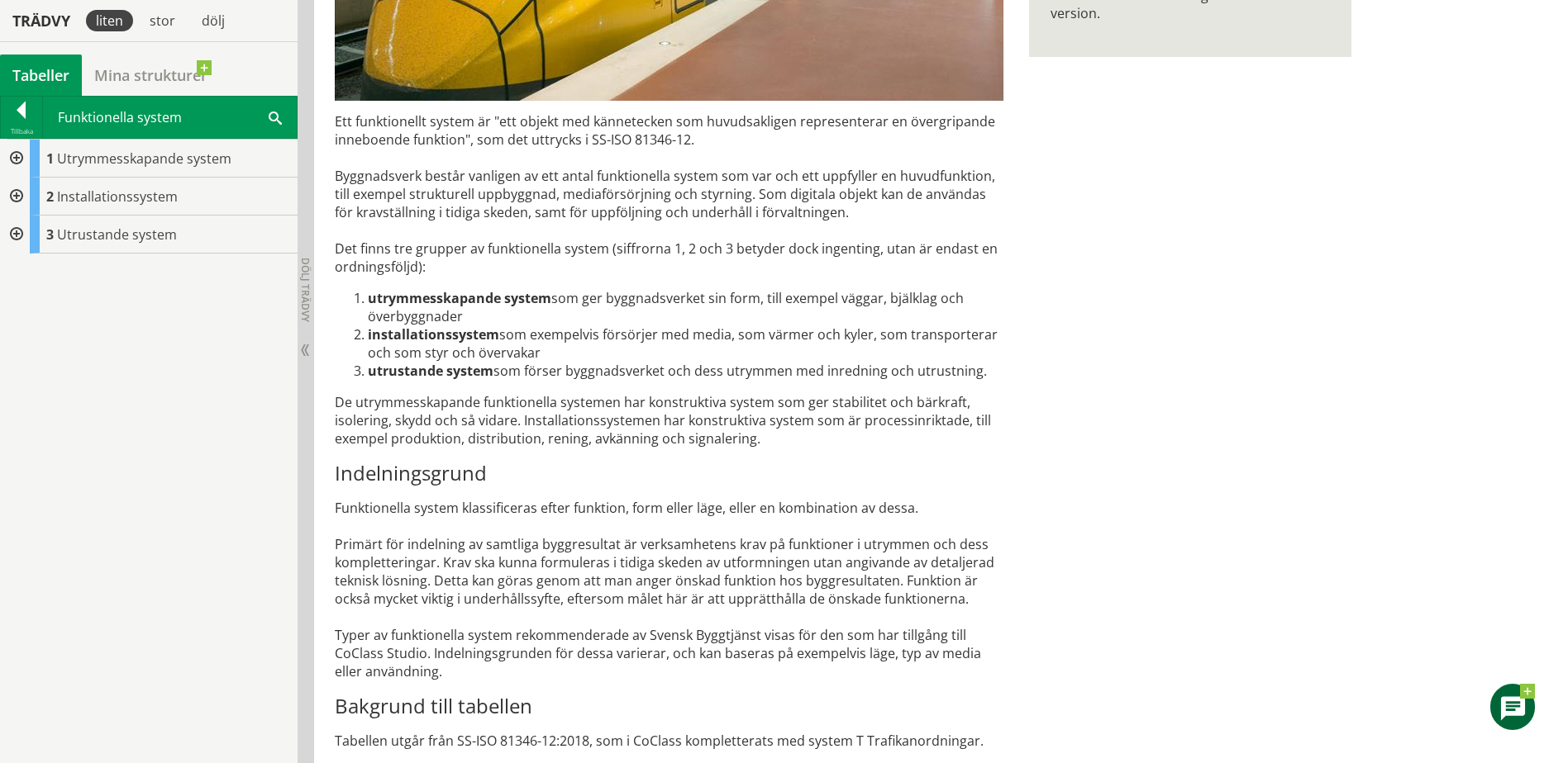
click at [21, 154] on div at bounding box center [15, 158] width 30 height 38
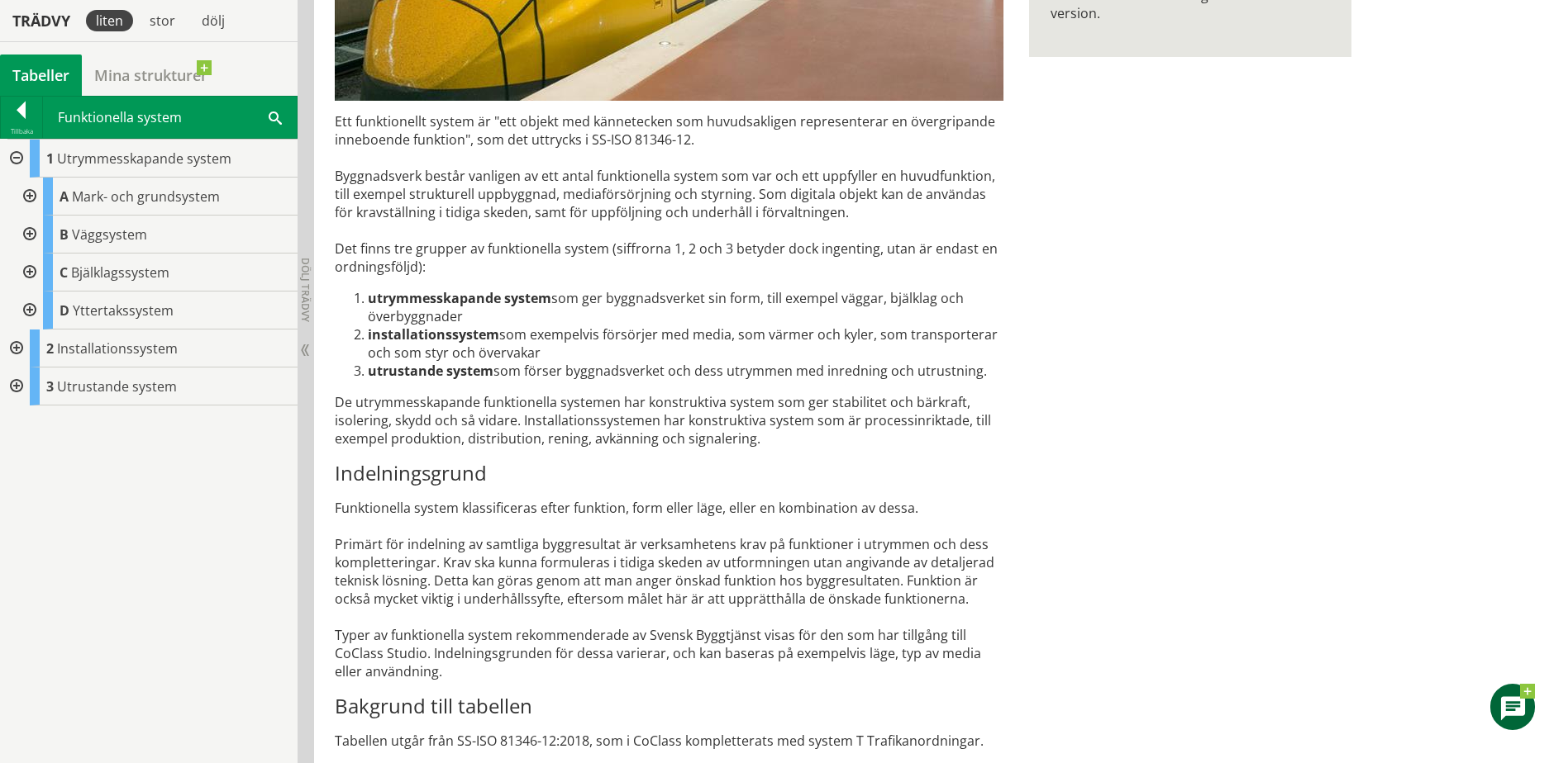
click at [28, 195] on div at bounding box center [28, 197] width 30 height 38
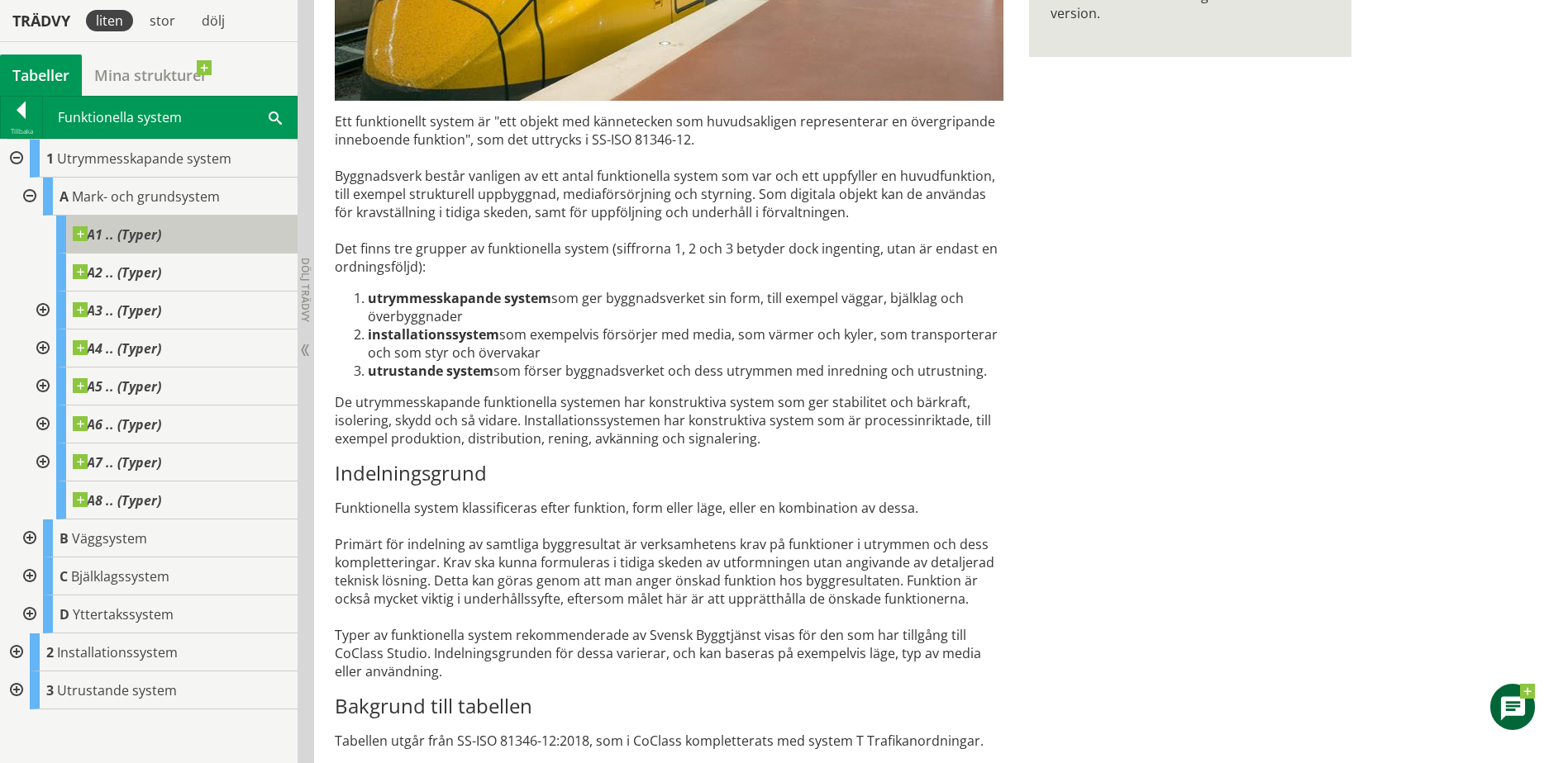
click at [93, 236] on span "A1 .. (Typer)" at bounding box center [116, 235] width 89 height 17
click at [42, 309] on div at bounding box center [42, 310] width 30 height 38
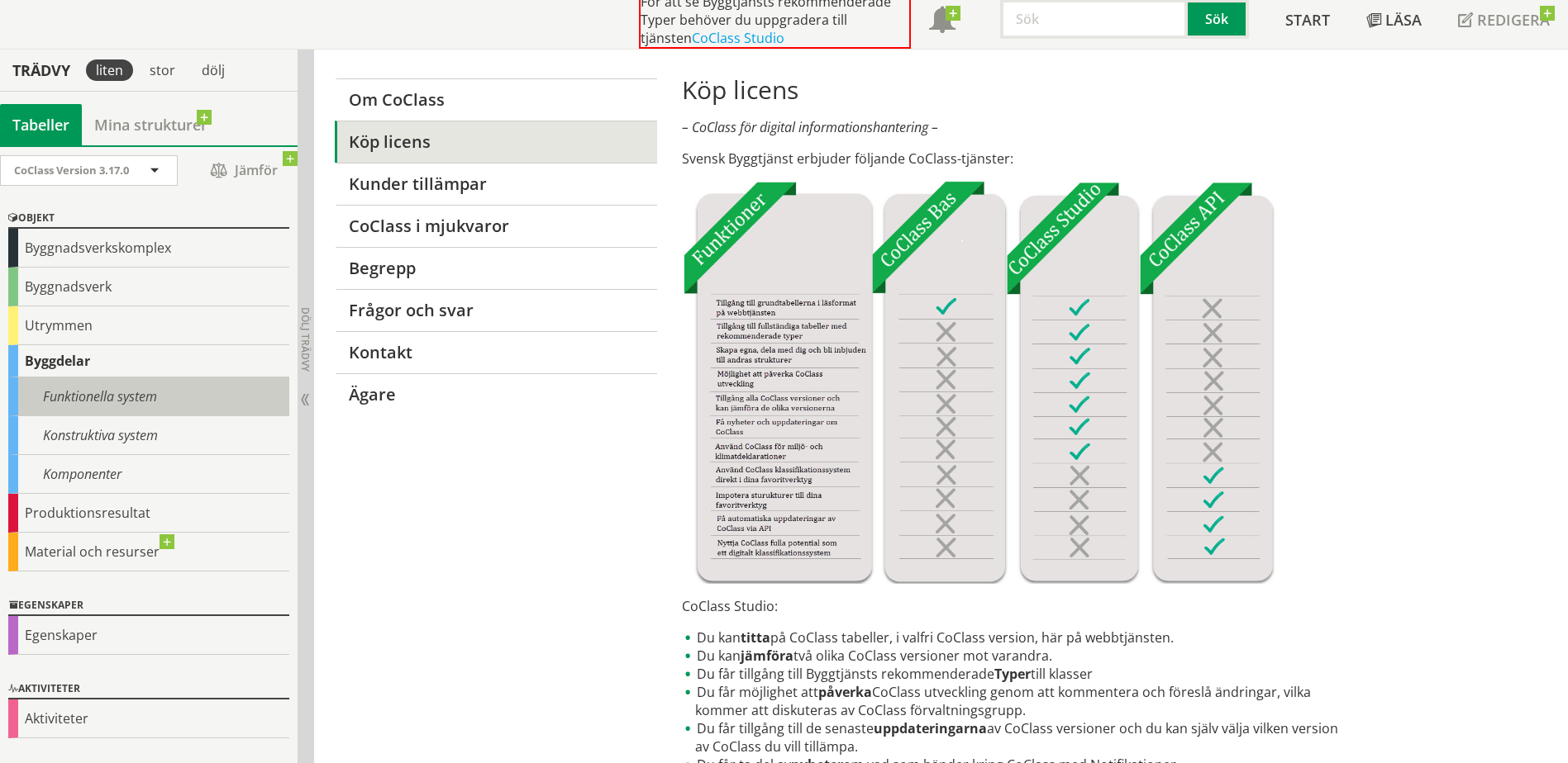
click at [130, 395] on div "Funktionella system" at bounding box center [148, 397] width 281 height 39
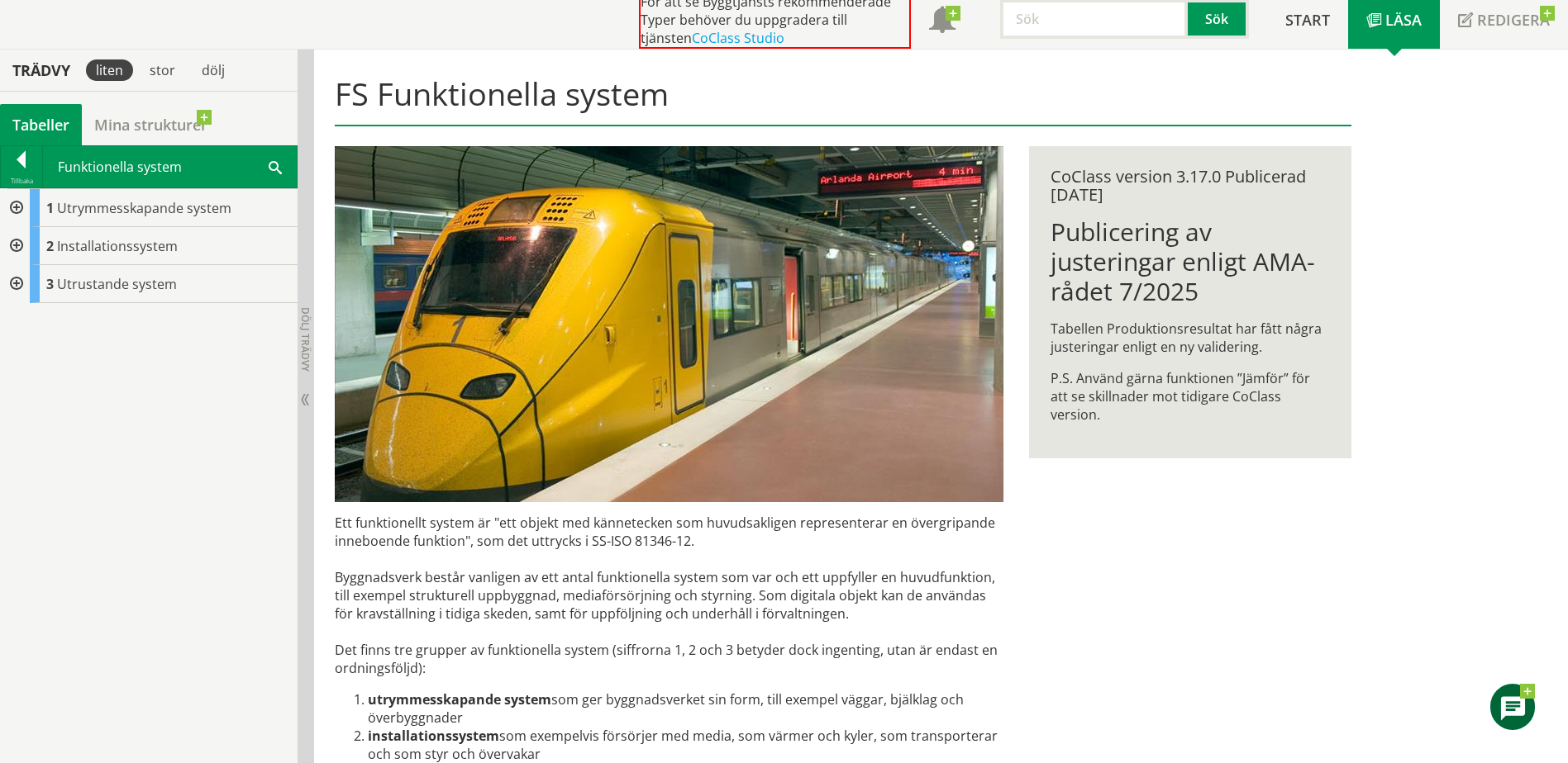
click at [14, 210] on div at bounding box center [15, 208] width 30 height 38
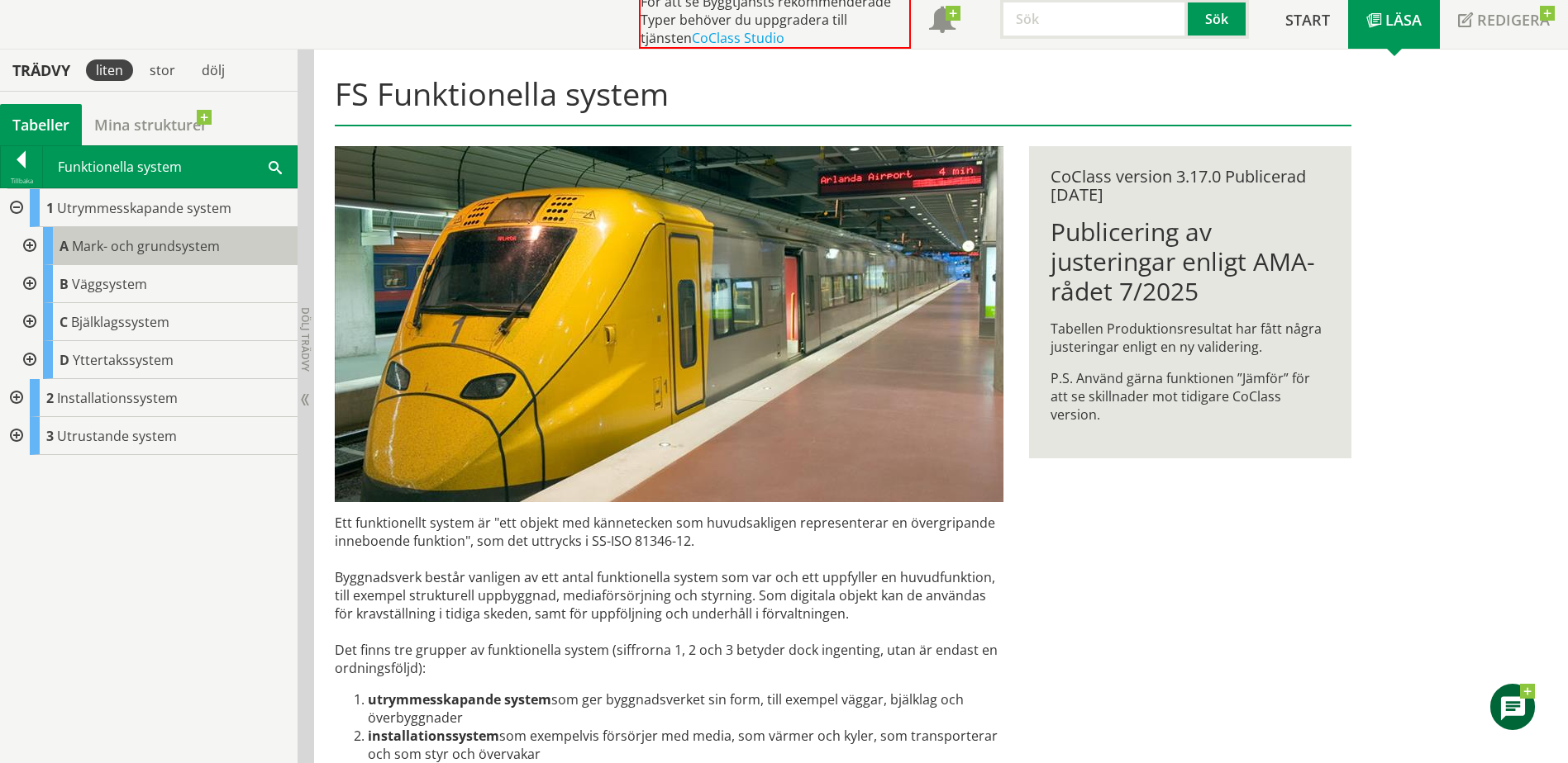
click at [100, 252] on span "Mark- och grundsystem" at bounding box center [145, 246] width 148 height 18
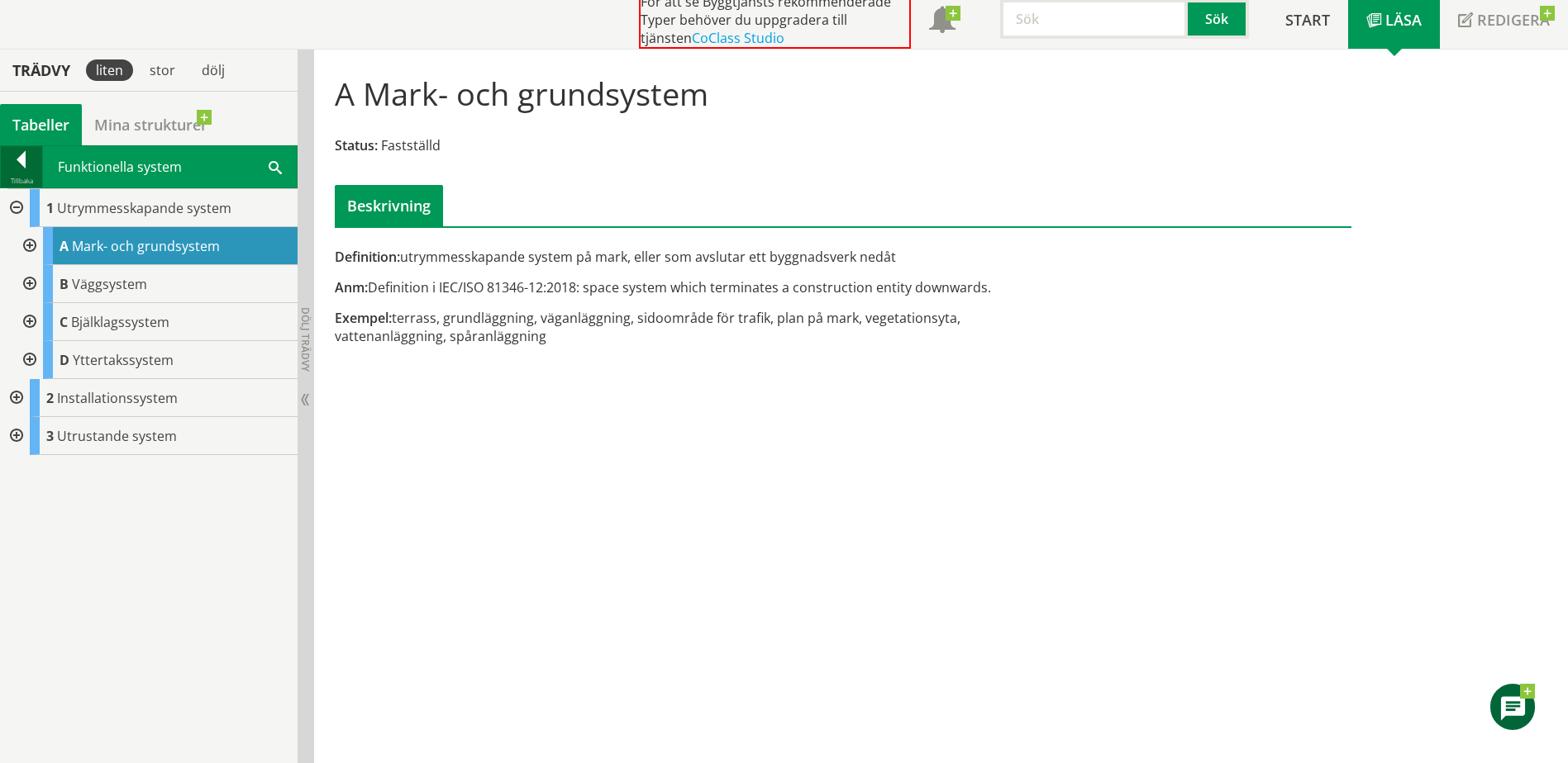
click at [26, 168] on div at bounding box center [22, 162] width 42 height 23
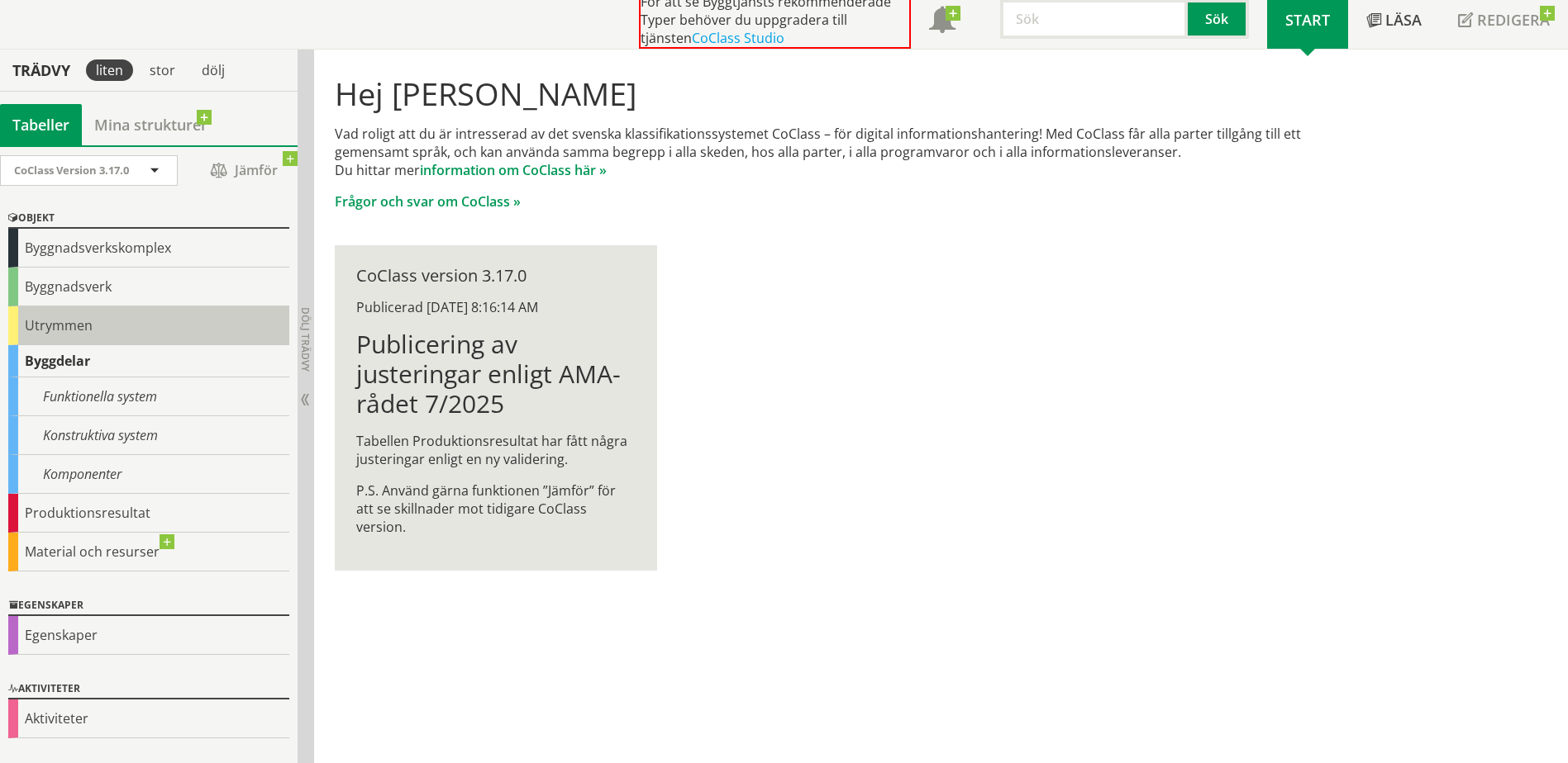
click at [31, 319] on div "Utrymmen" at bounding box center [148, 325] width 281 height 39
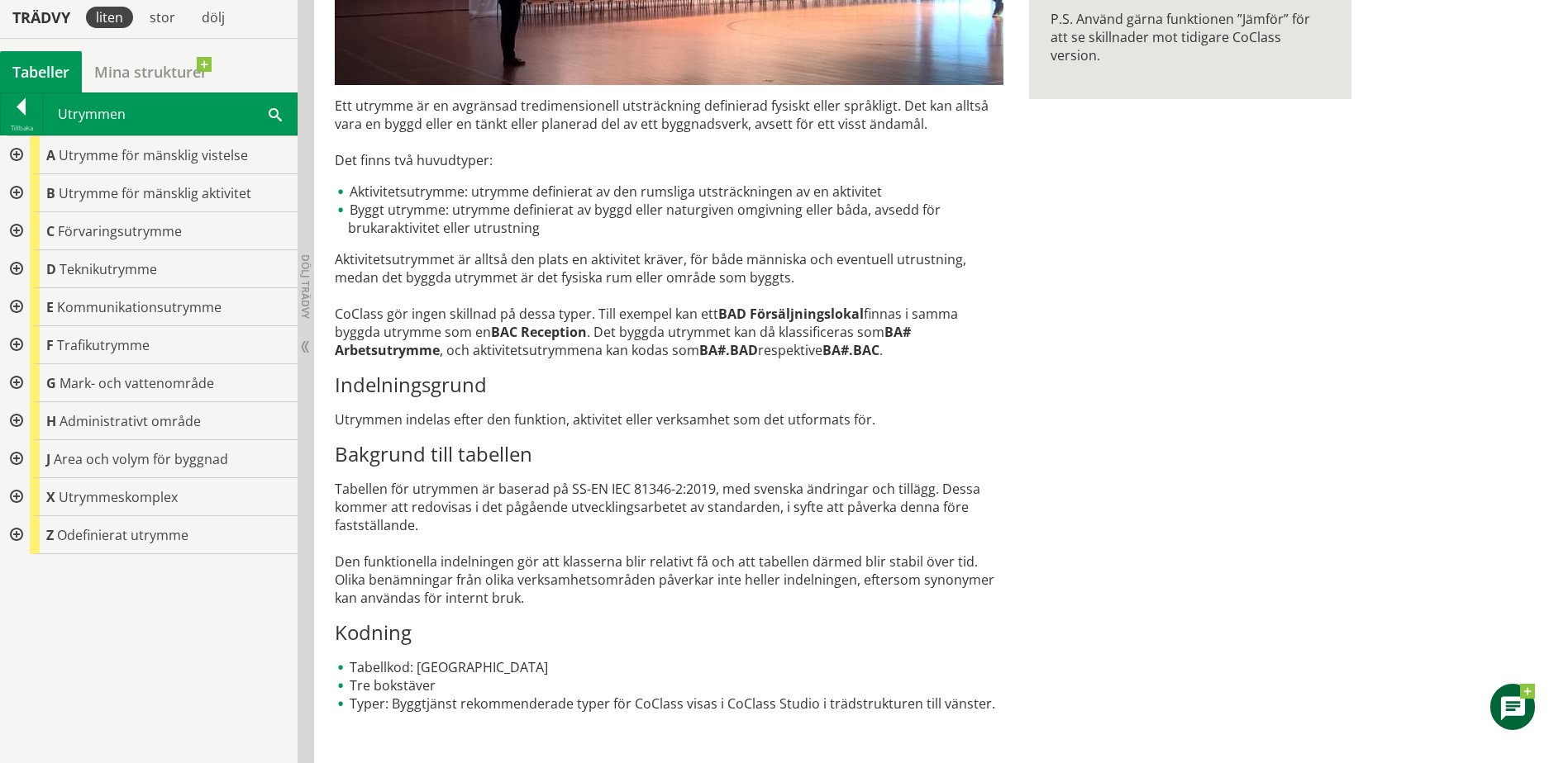
scroll to position [462, 0]
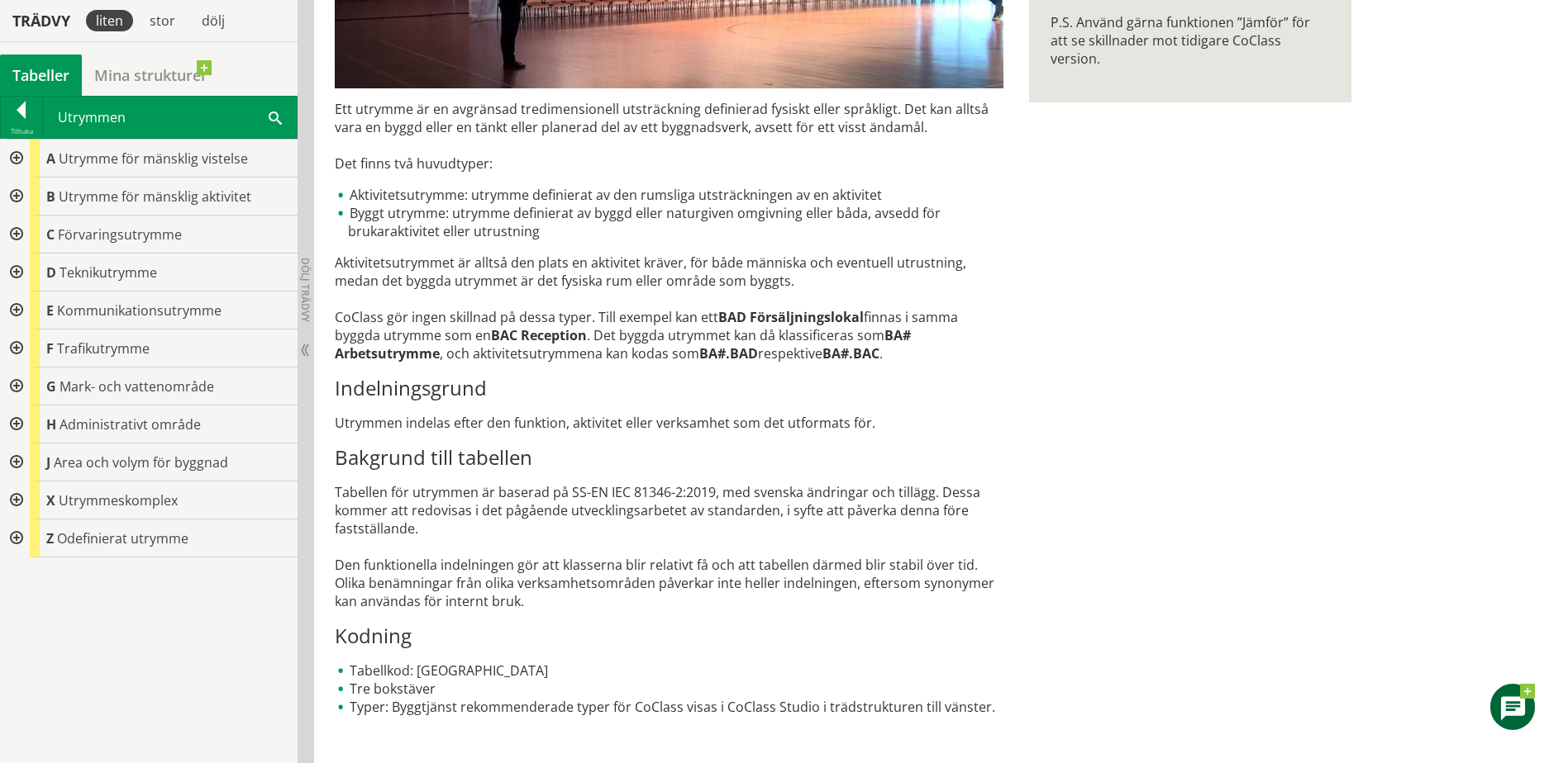
click at [22, 156] on div at bounding box center [15, 158] width 30 height 38
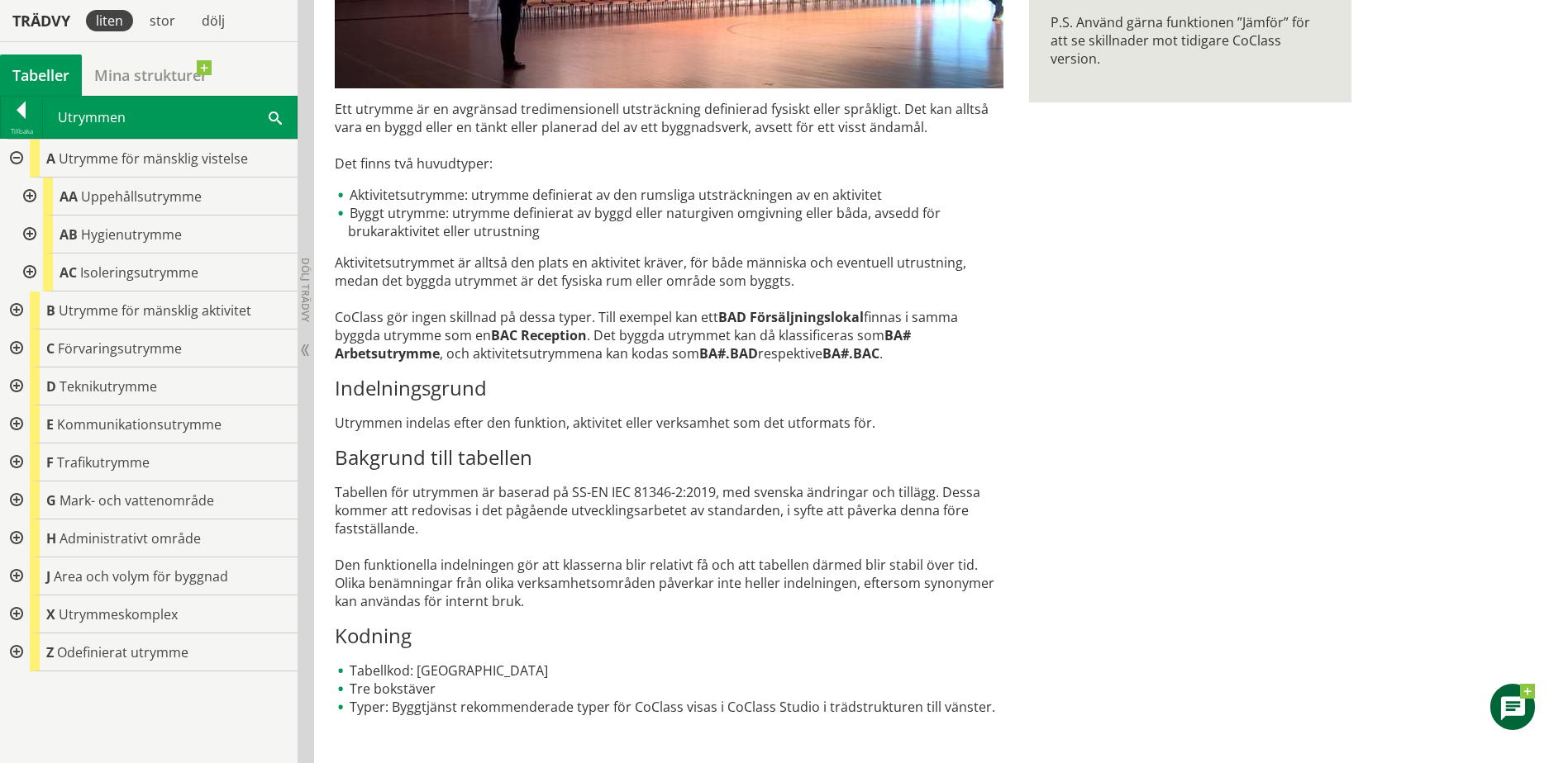
click at [17, 156] on div at bounding box center [15, 158] width 30 height 38
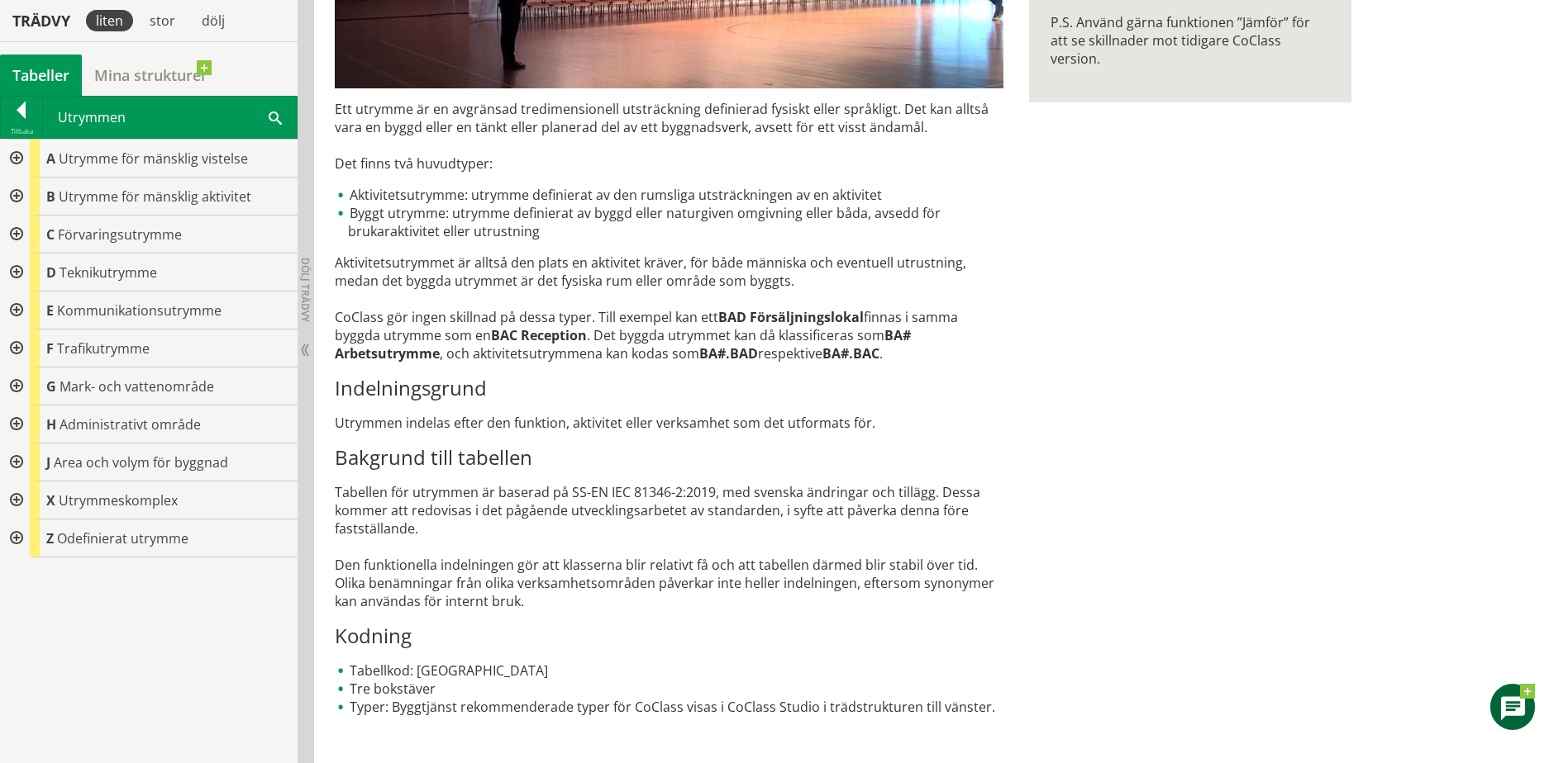
click at [21, 385] on div at bounding box center [15, 387] width 30 height 38
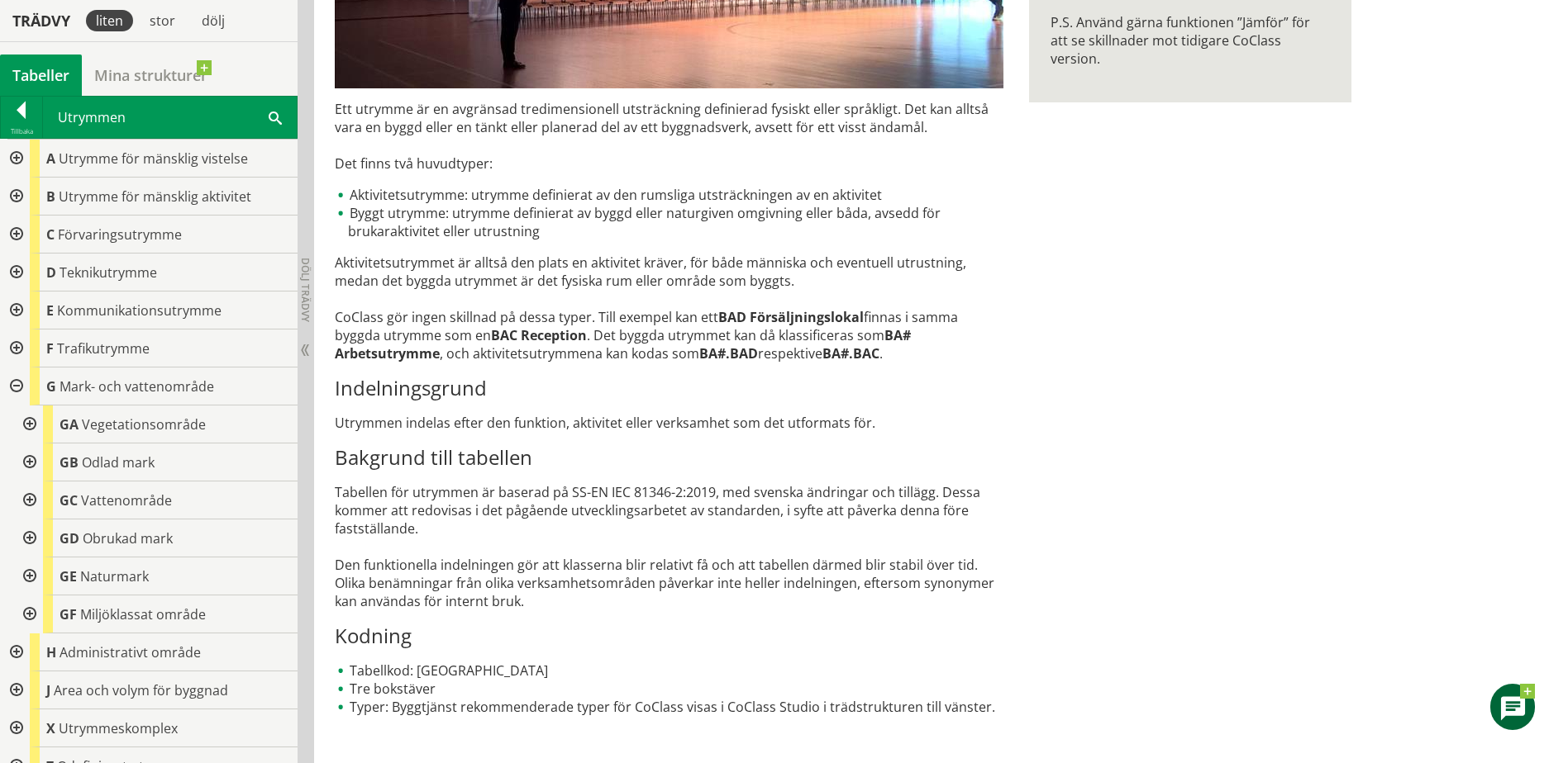
click at [30, 430] on div at bounding box center [28, 425] width 30 height 38
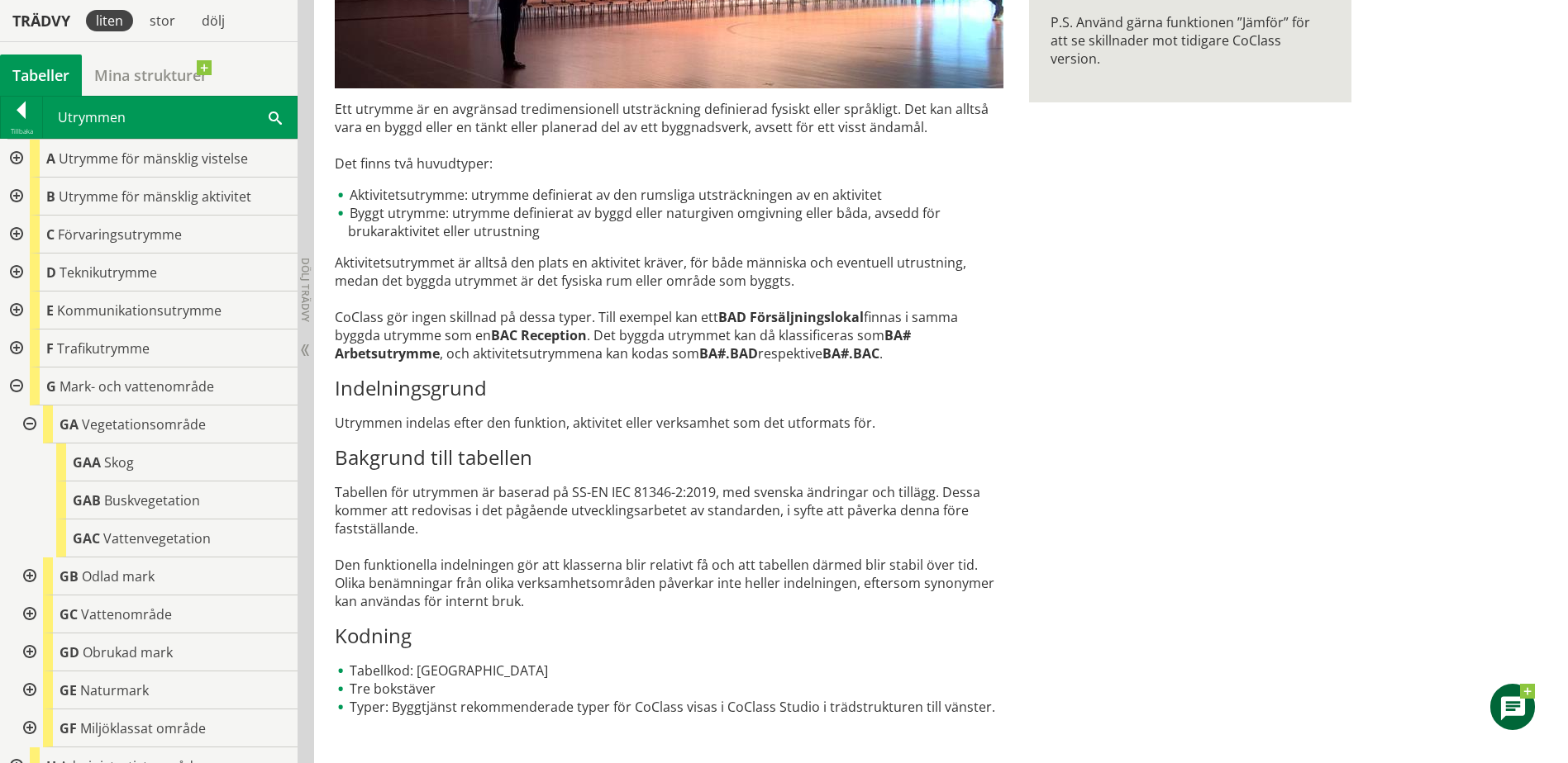
click at [30, 430] on div at bounding box center [28, 425] width 30 height 38
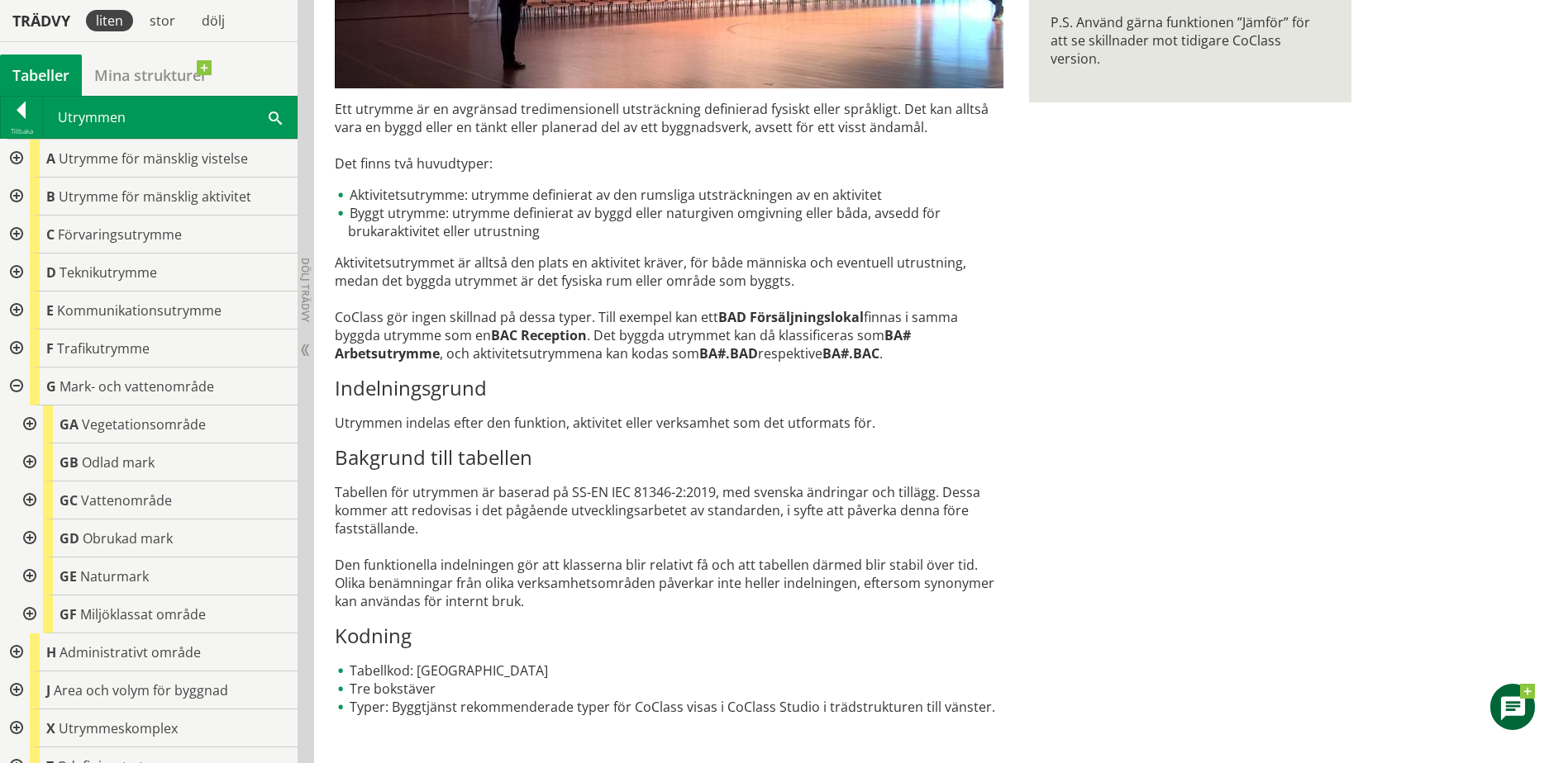
click at [28, 579] on div at bounding box center [28, 577] width 30 height 38
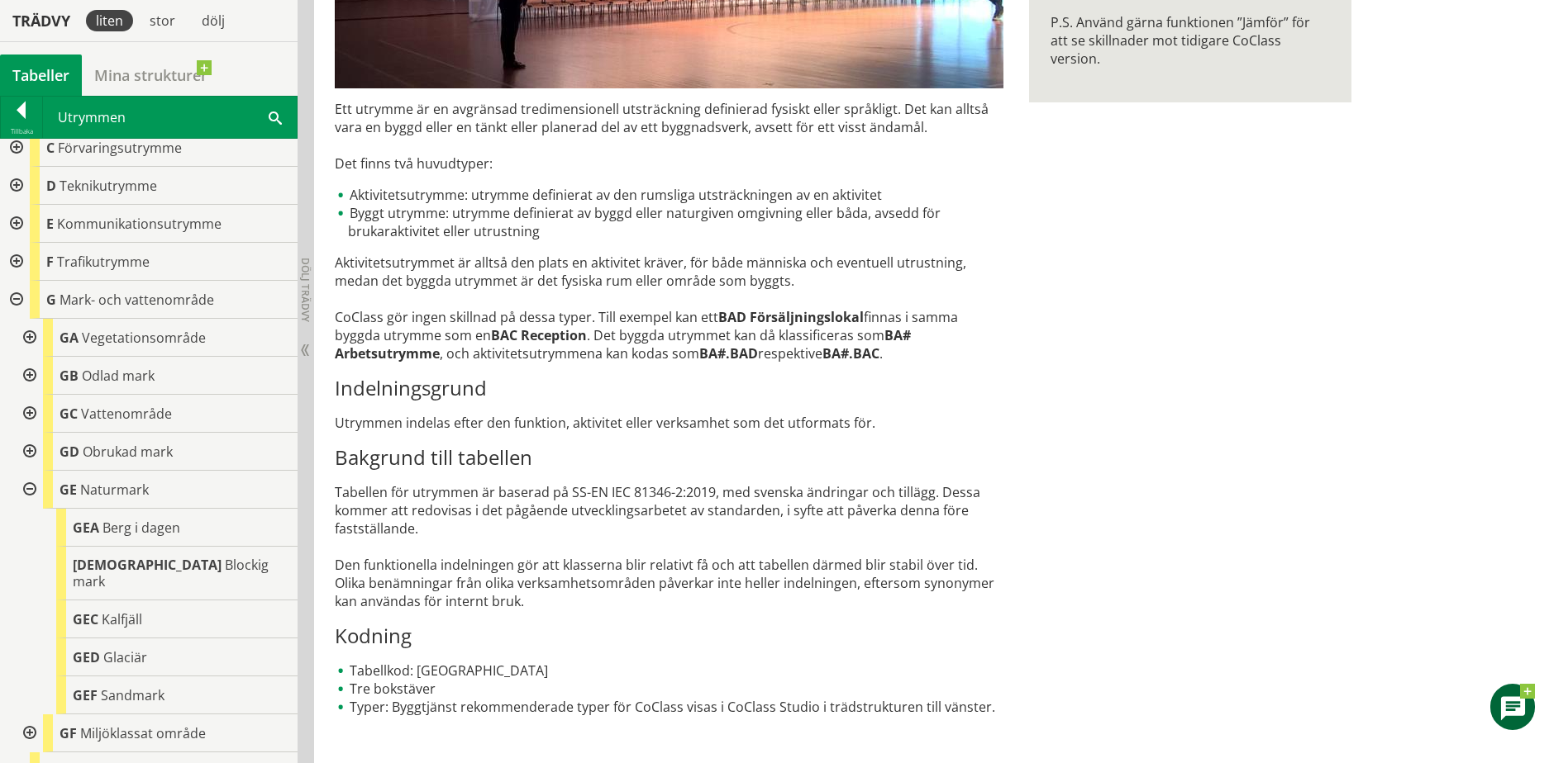
scroll to position [176, 0]
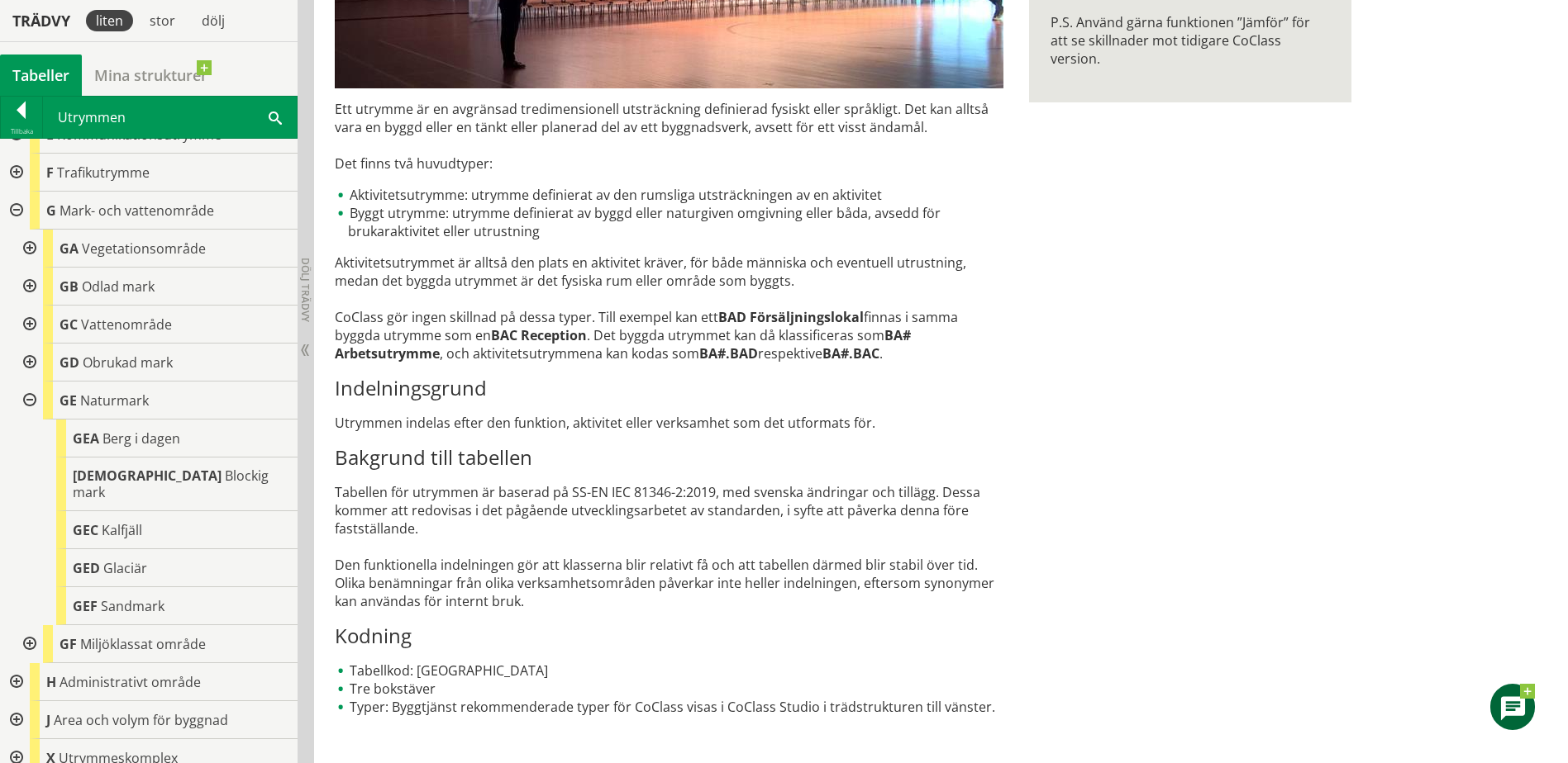
click at [27, 403] on div at bounding box center [28, 401] width 30 height 38
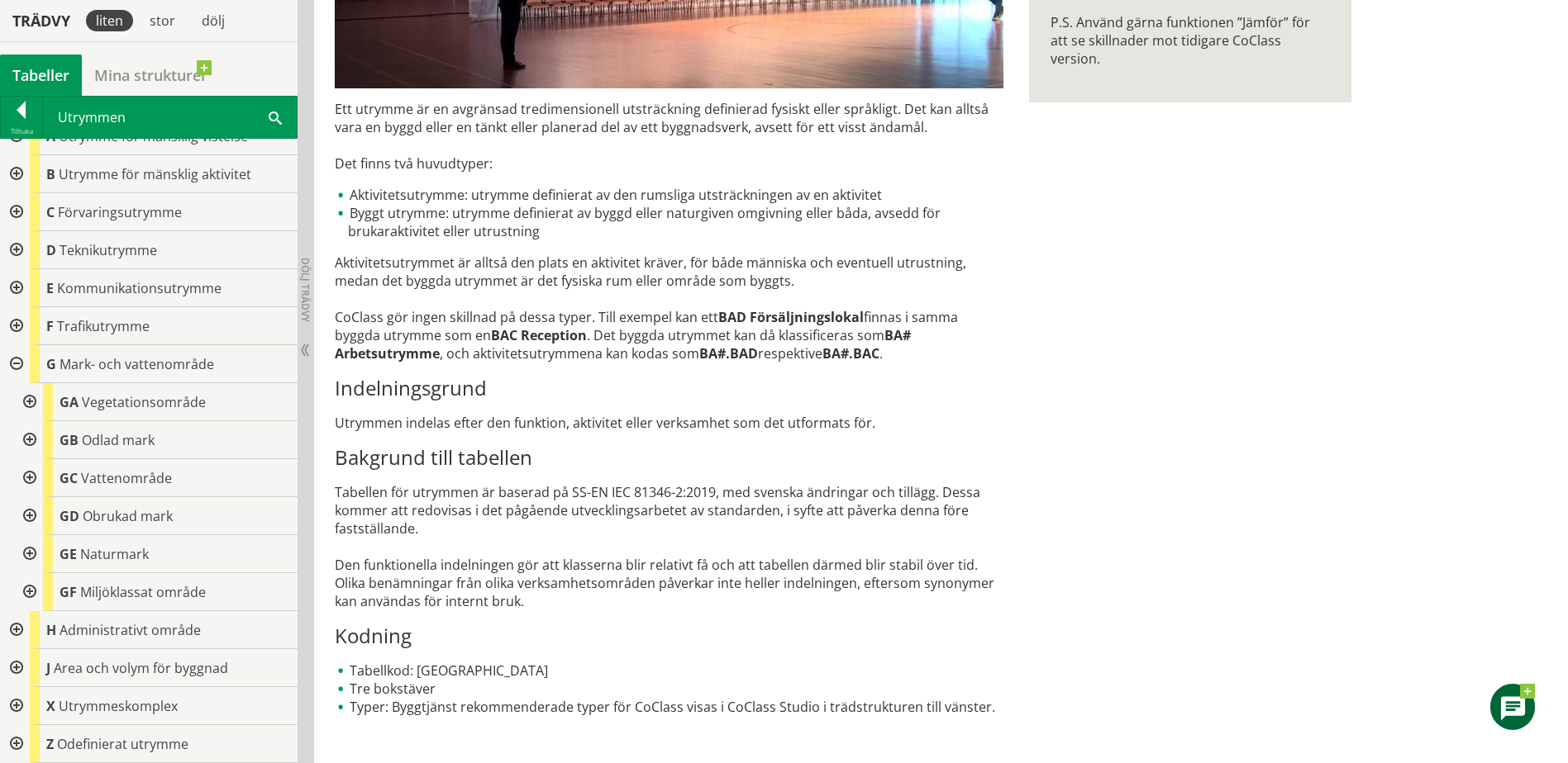
click at [31, 442] on div at bounding box center [28, 441] width 30 height 38
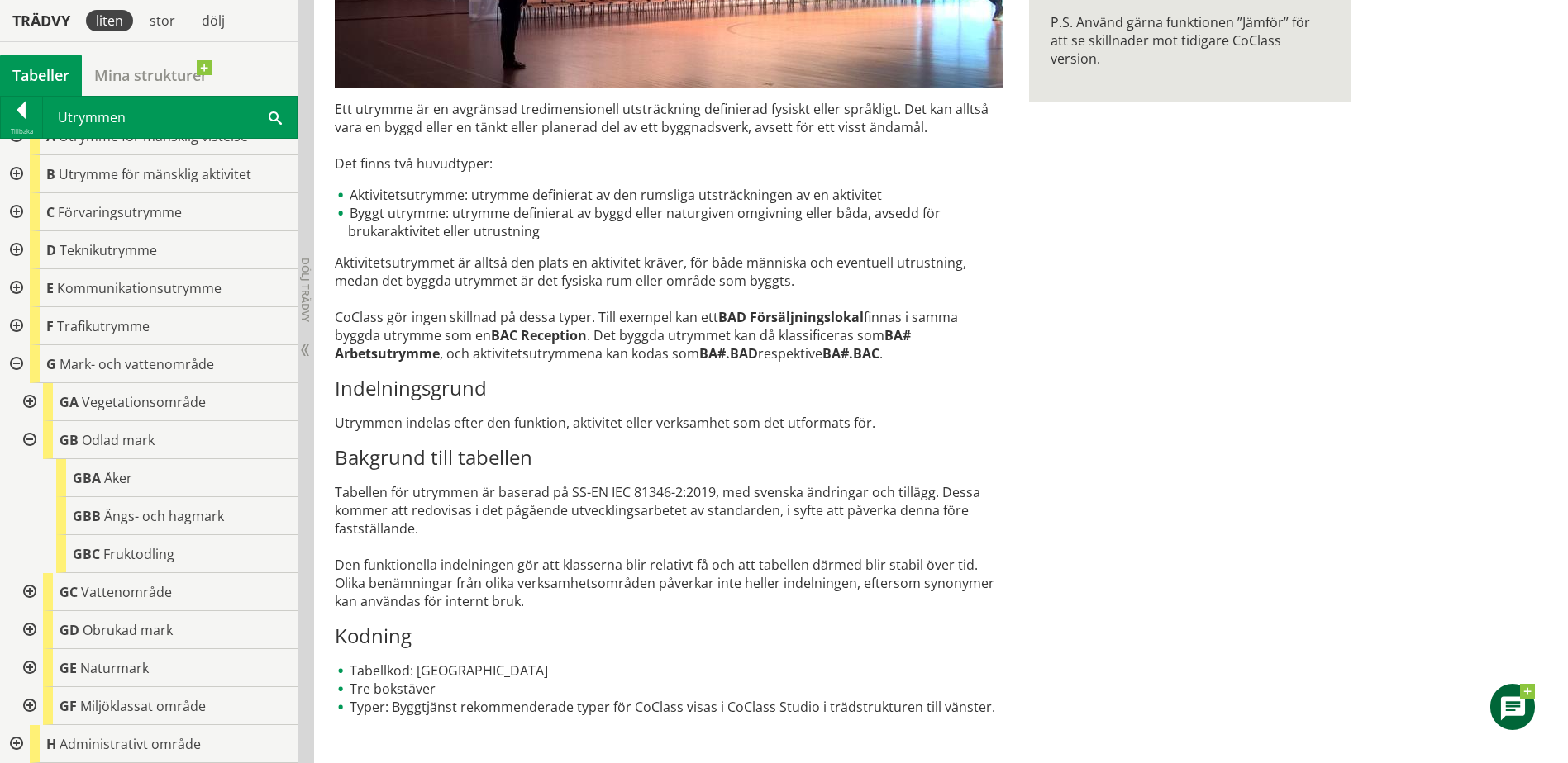
scroll to position [136, 0]
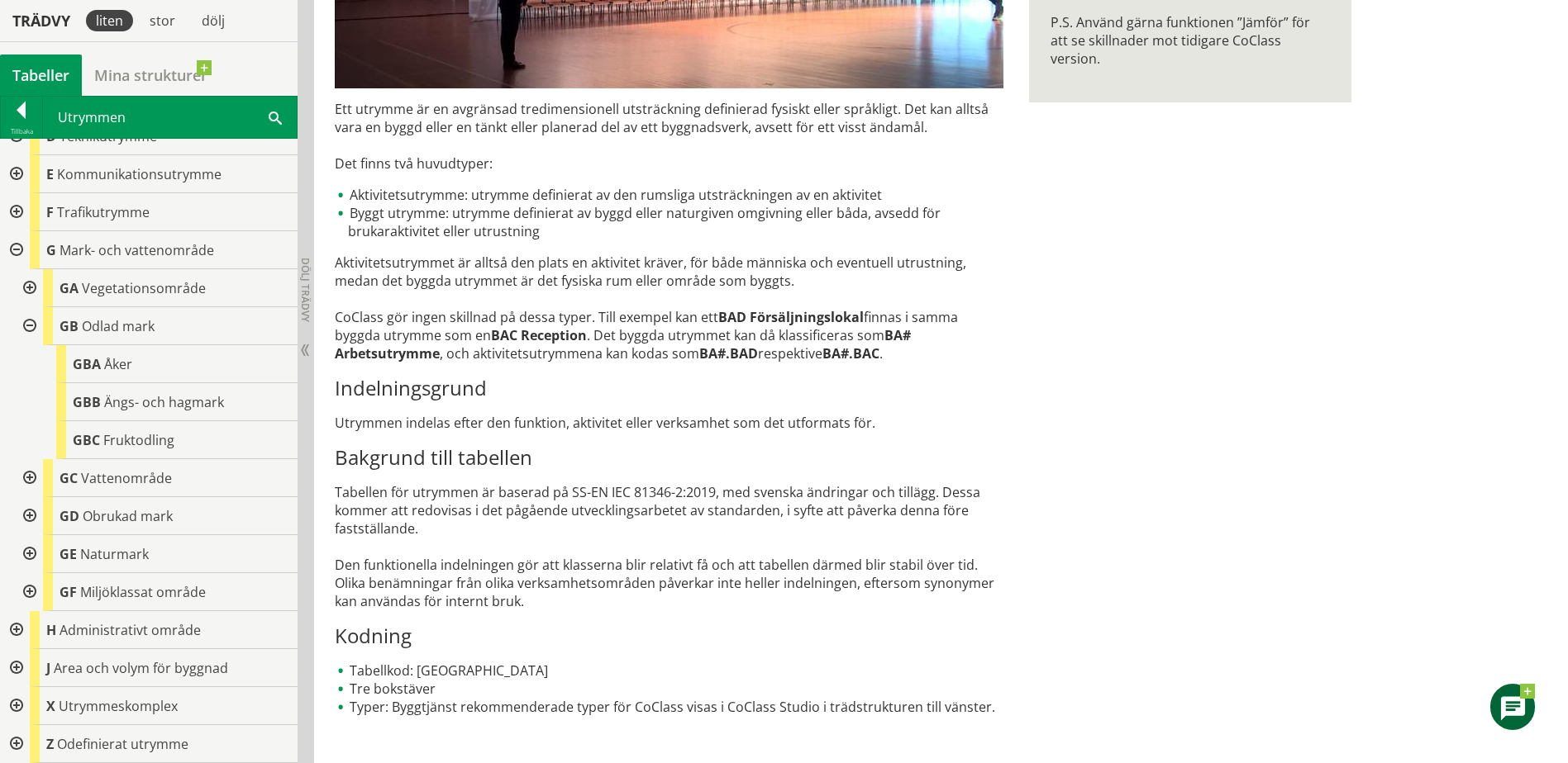
click at [27, 325] on div at bounding box center [28, 326] width 30 height 38
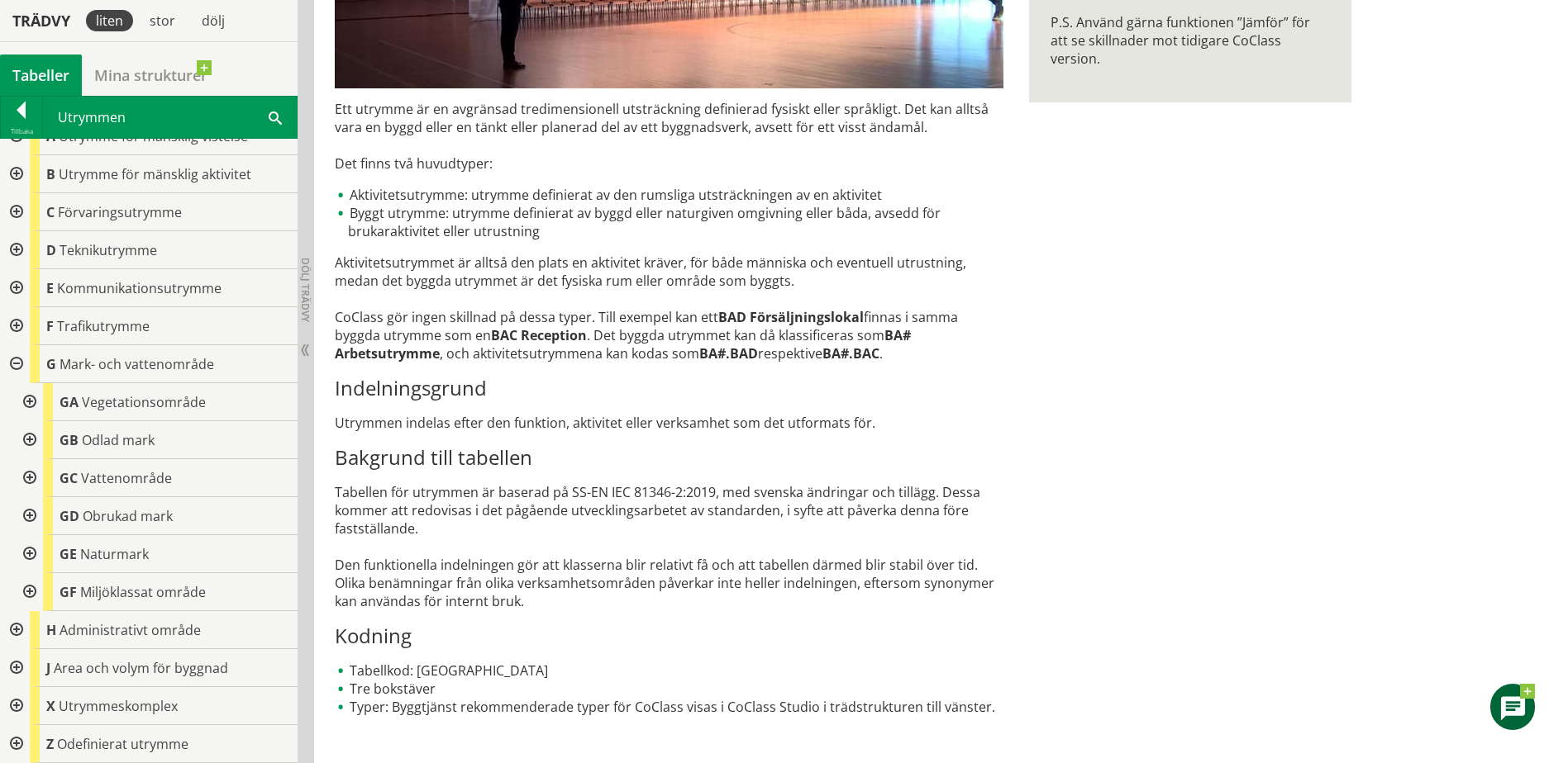
click at [14, 173] on div at bounding box center [15, 174] width 30 height 38
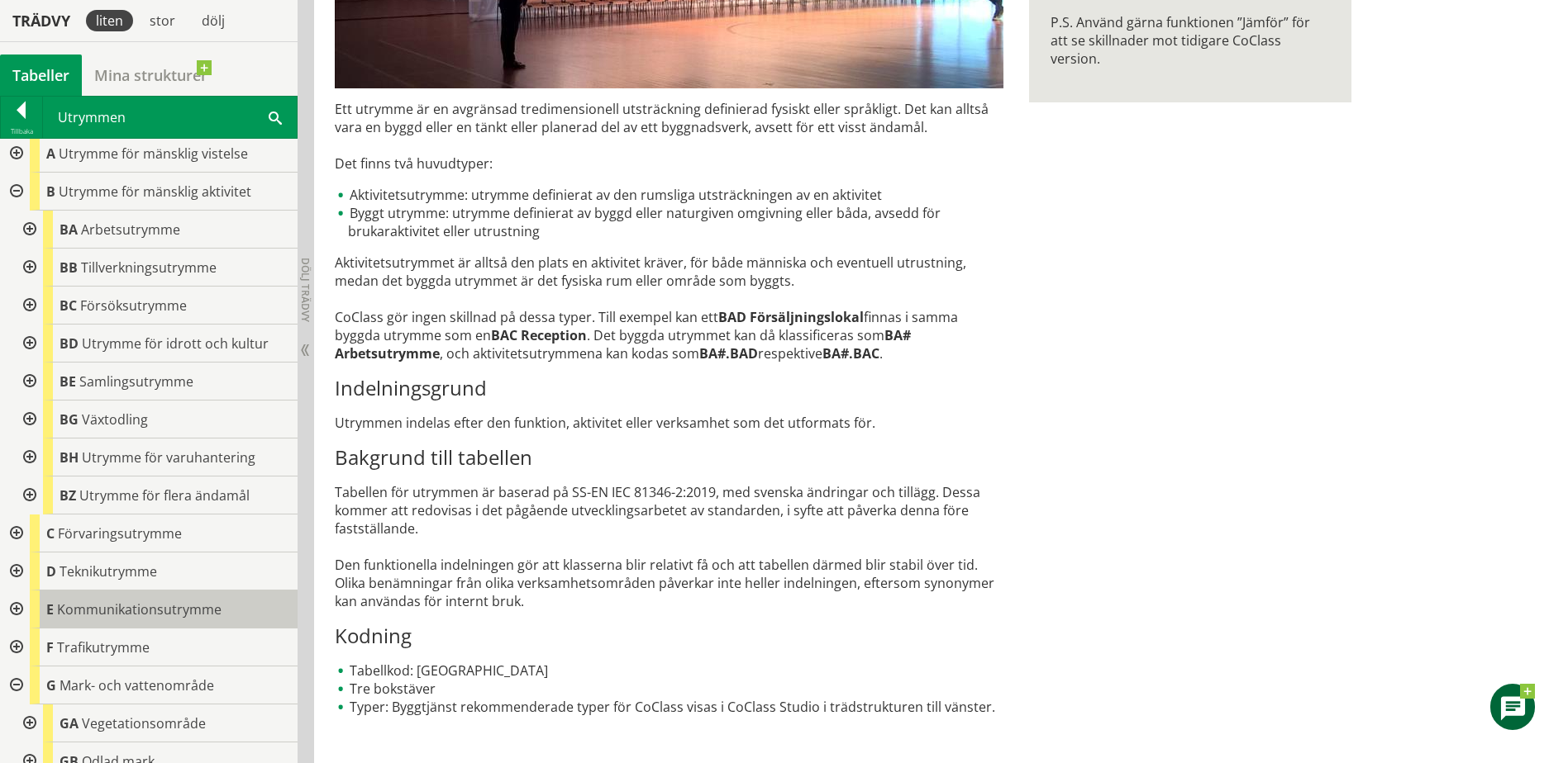
scroll to position [0, 0]
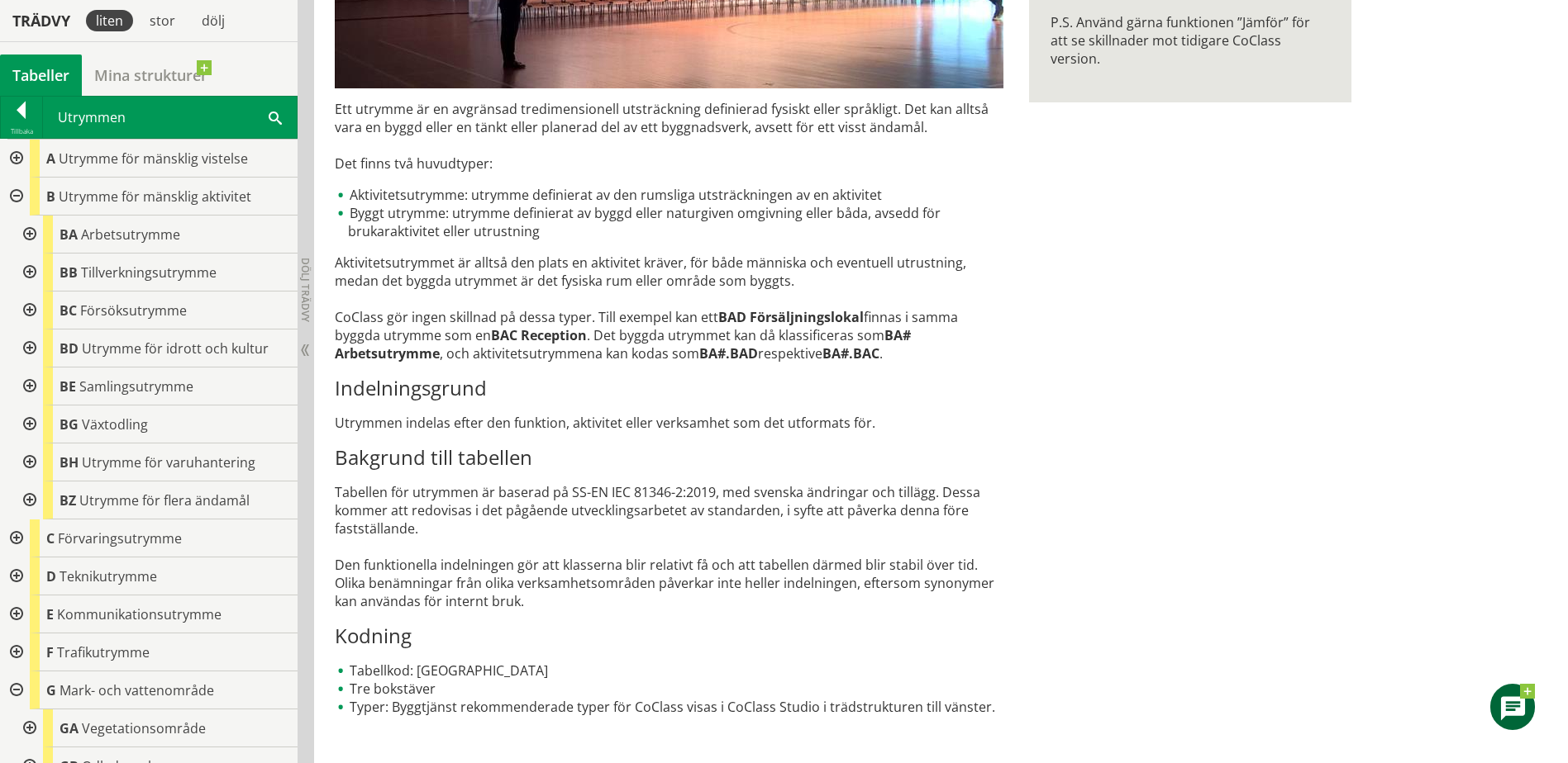
click at [27, 388] on div at bounding box center [28, 387] width 30 height 38
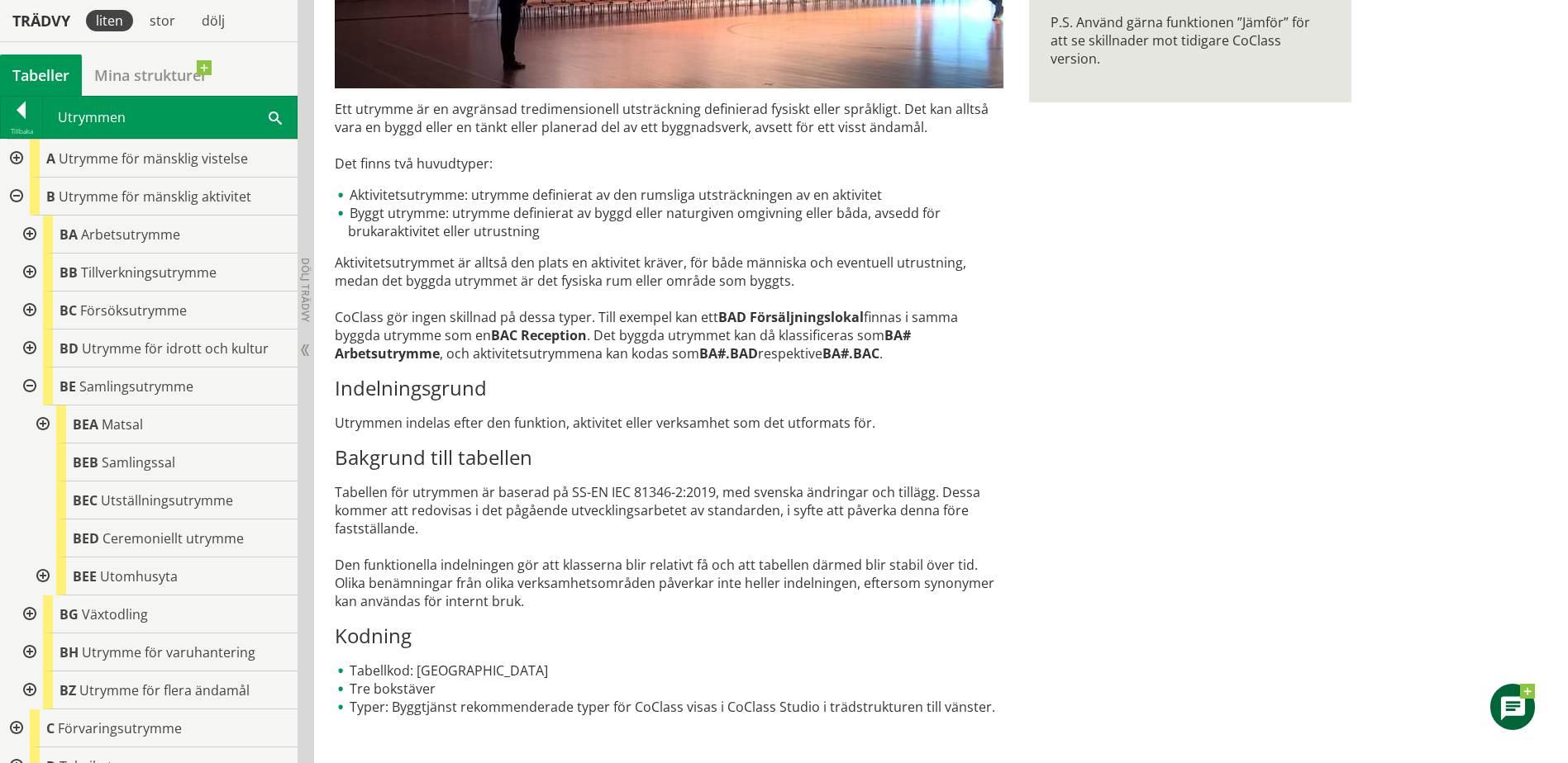
click at [41, 573] on div at bounding box center [42, 577] width 30 height 38
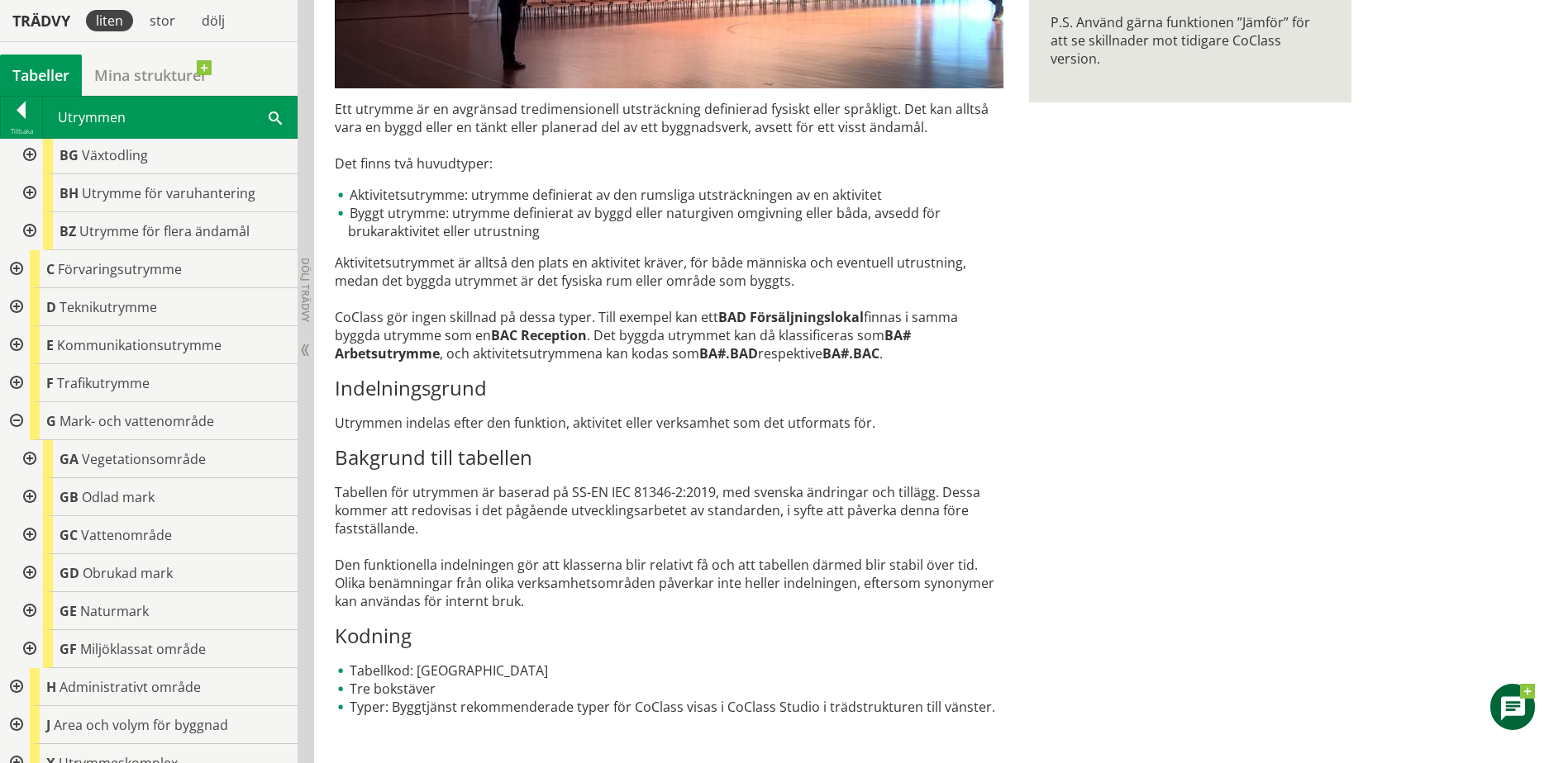
scroll to position [461, 0]
click at [32, 611] on div at bounding box center [28, 610] width 30 height 38
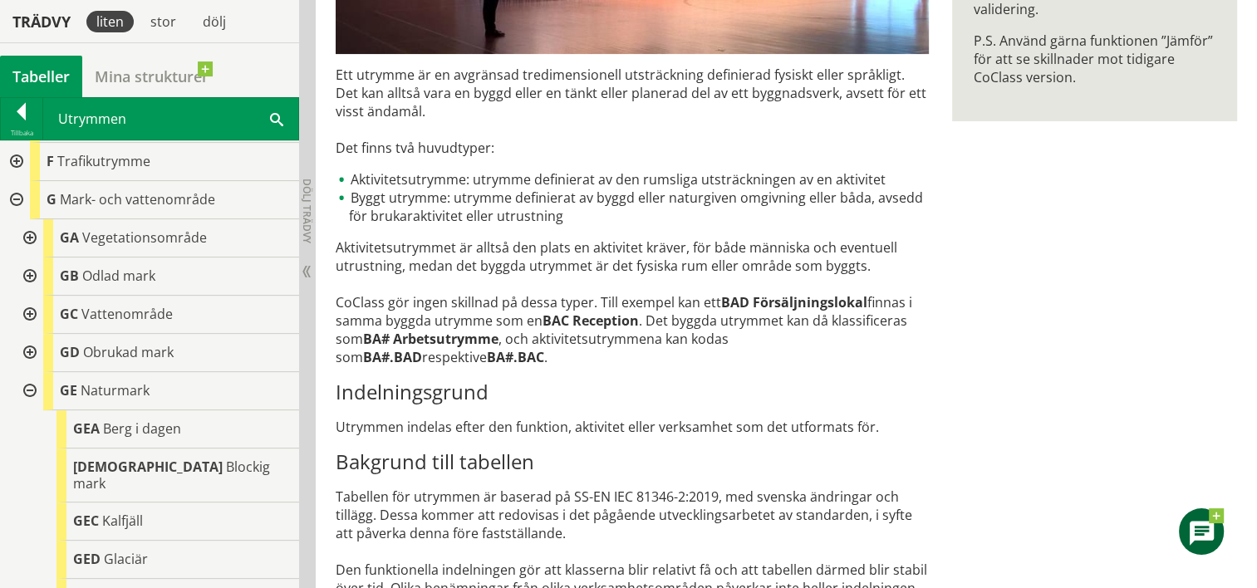
scroll to position [679, 0]
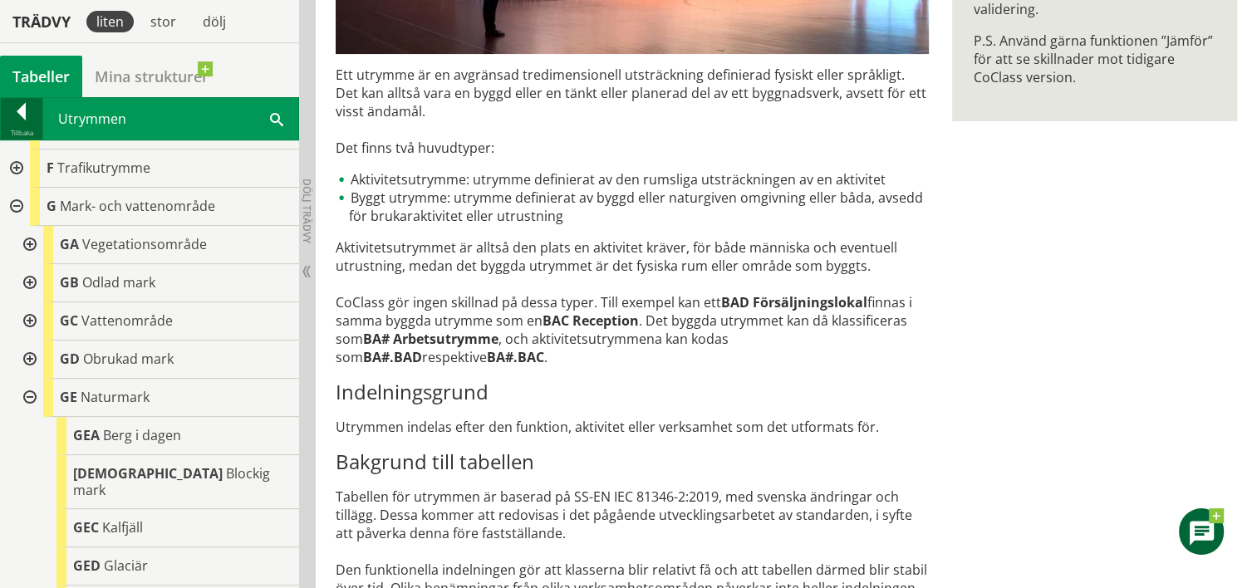
click at [14, 106] on div at bounding box center [22, 114] width 42 height 23
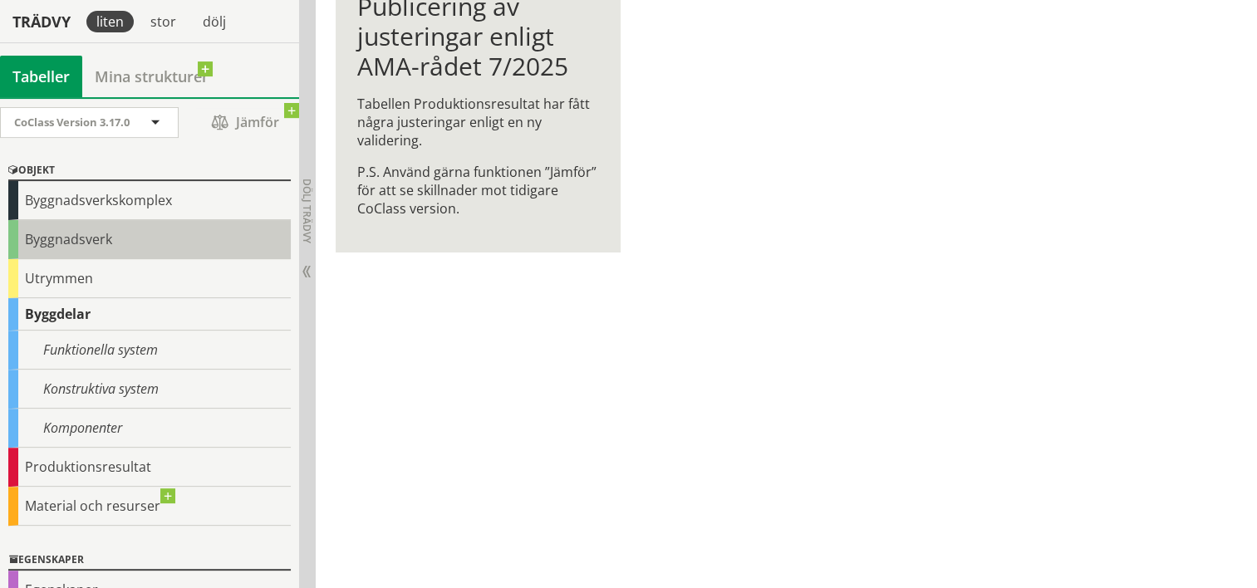
click at [103, 229] on div "Byggnadsverk" at bounding box center [149, 239] width 282 height 39
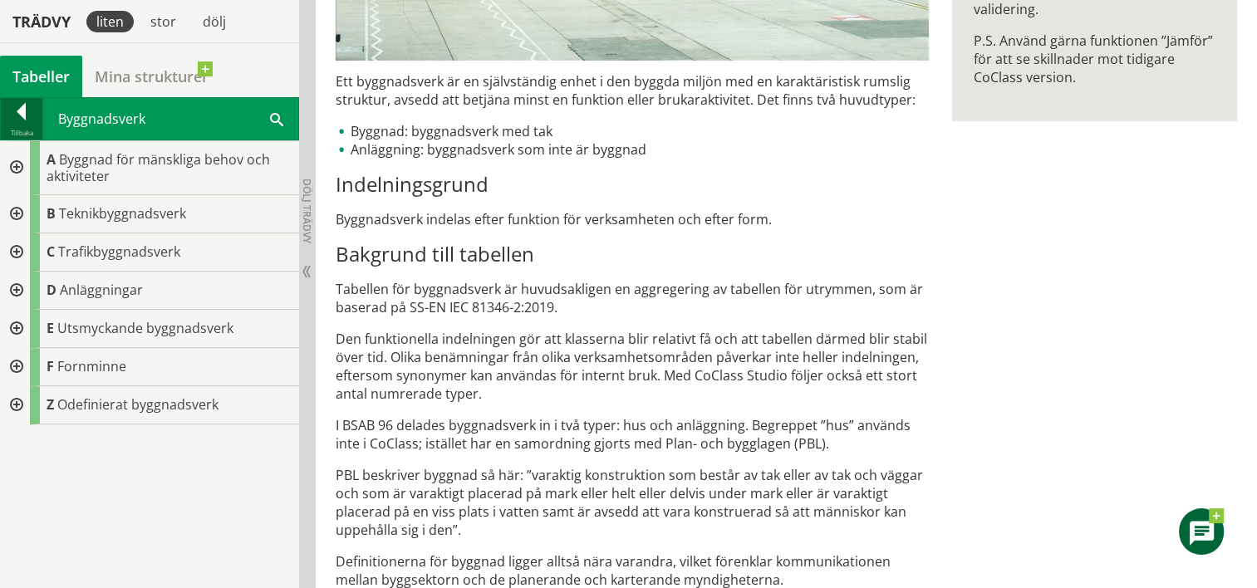
click at [17, 105] on div at bounding box center [22, 114] width 42 height 23
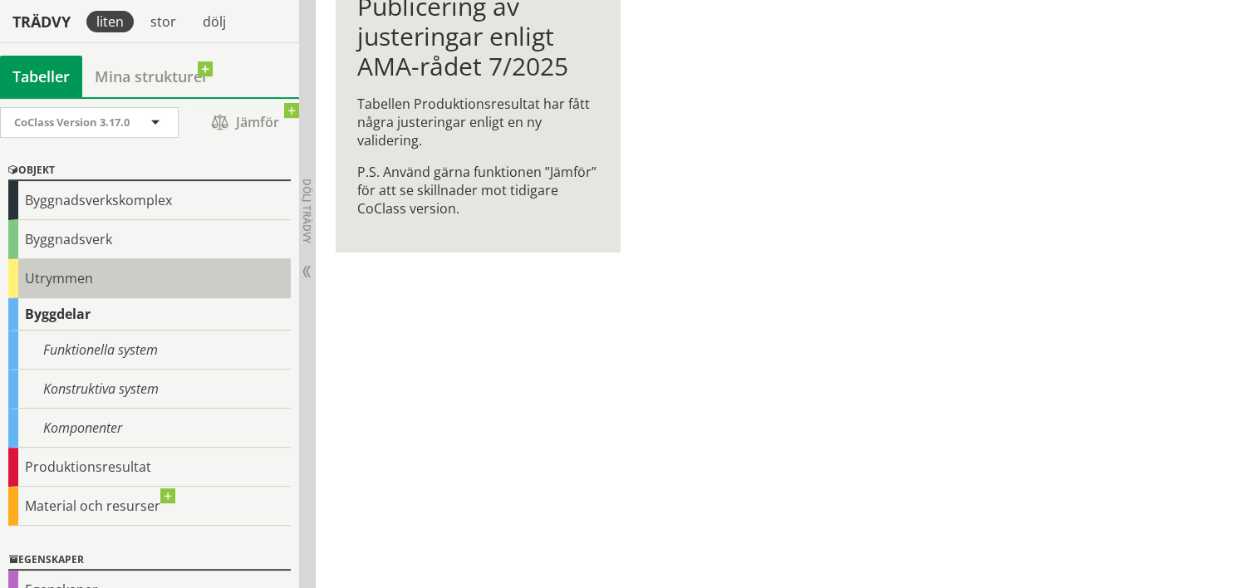
click at [51, 283] on div "Utrymmen" at bounding box center [149, 278] width 282 height 39
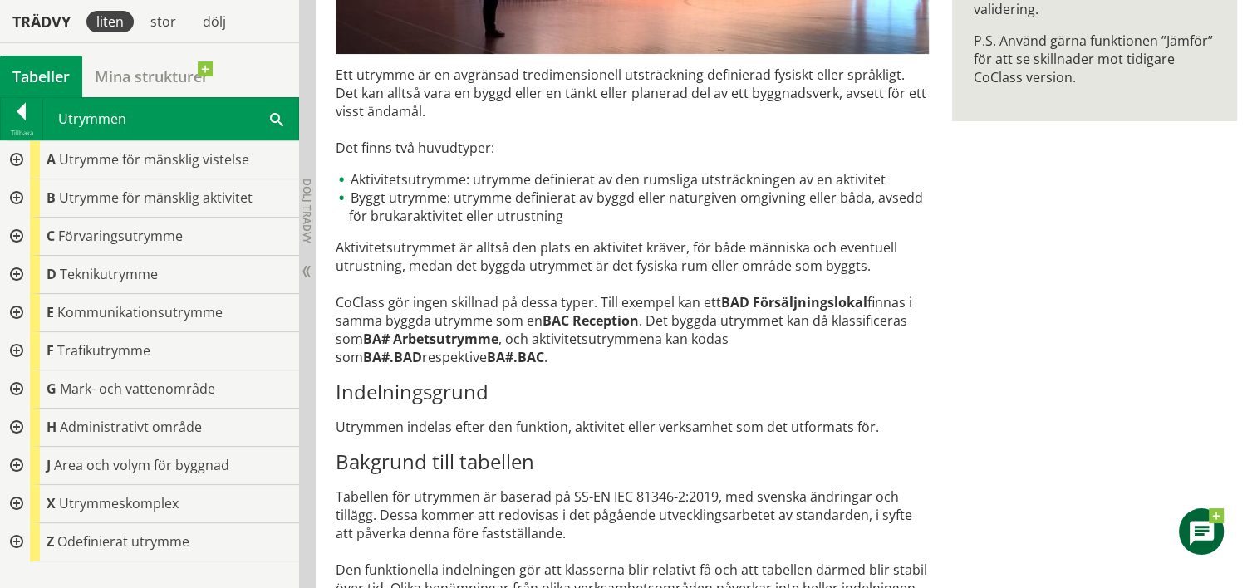
click at [17, 154] on div at bounding box center [15, 160] width 30 height 38
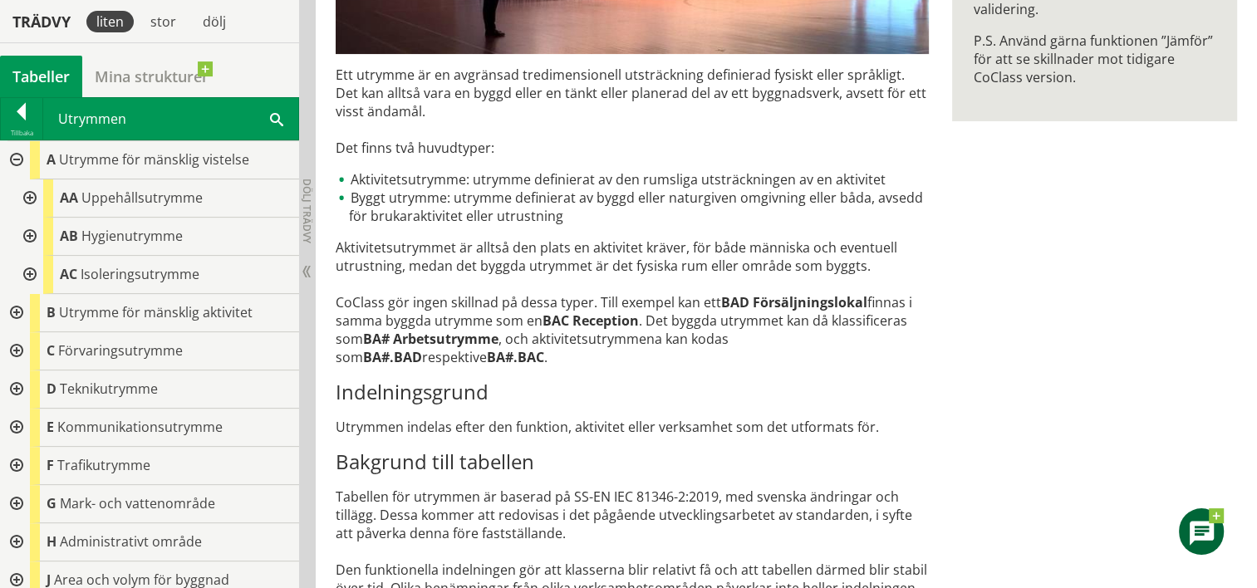
click at [15, 310] on div at bounding box center [15, 313] width 30 height 38
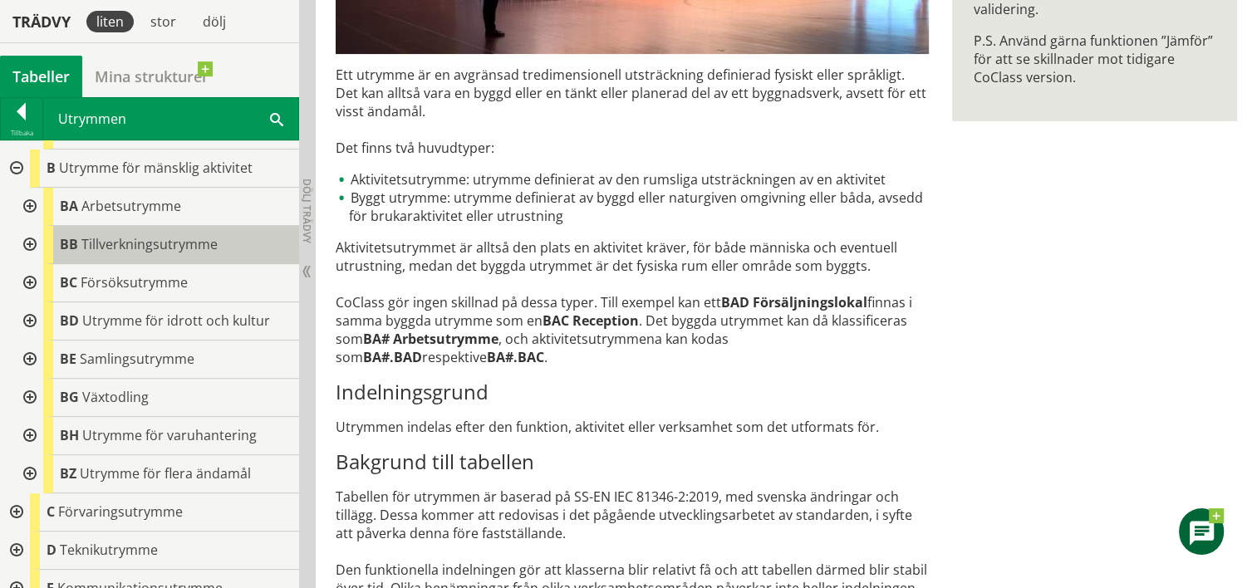
scroll to position [145, 0]
